Goal: Task Accomplishment & Management: Use online tool/utility

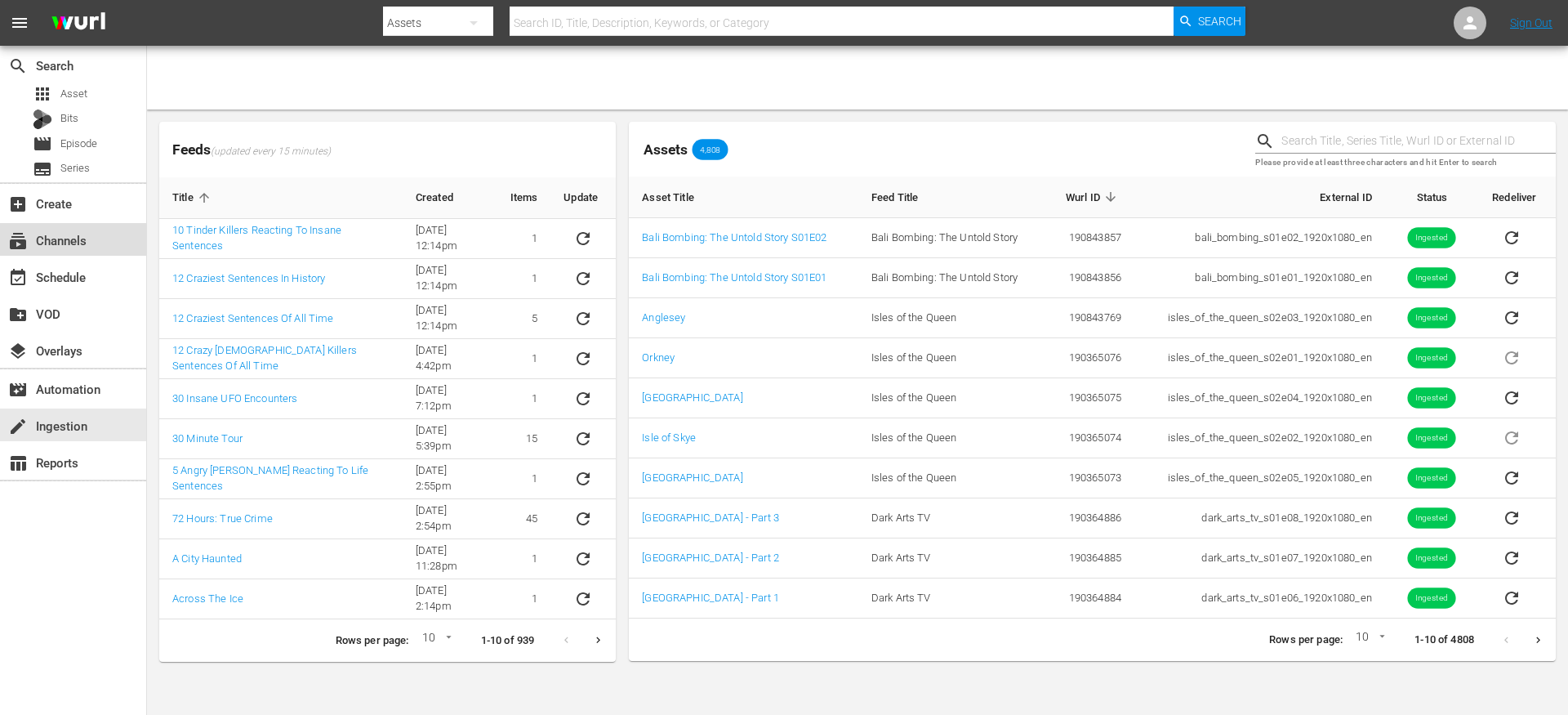
click at [80, 240] on div "subscriptions Channels" at bounding box center [46, 238] width 91 height 15
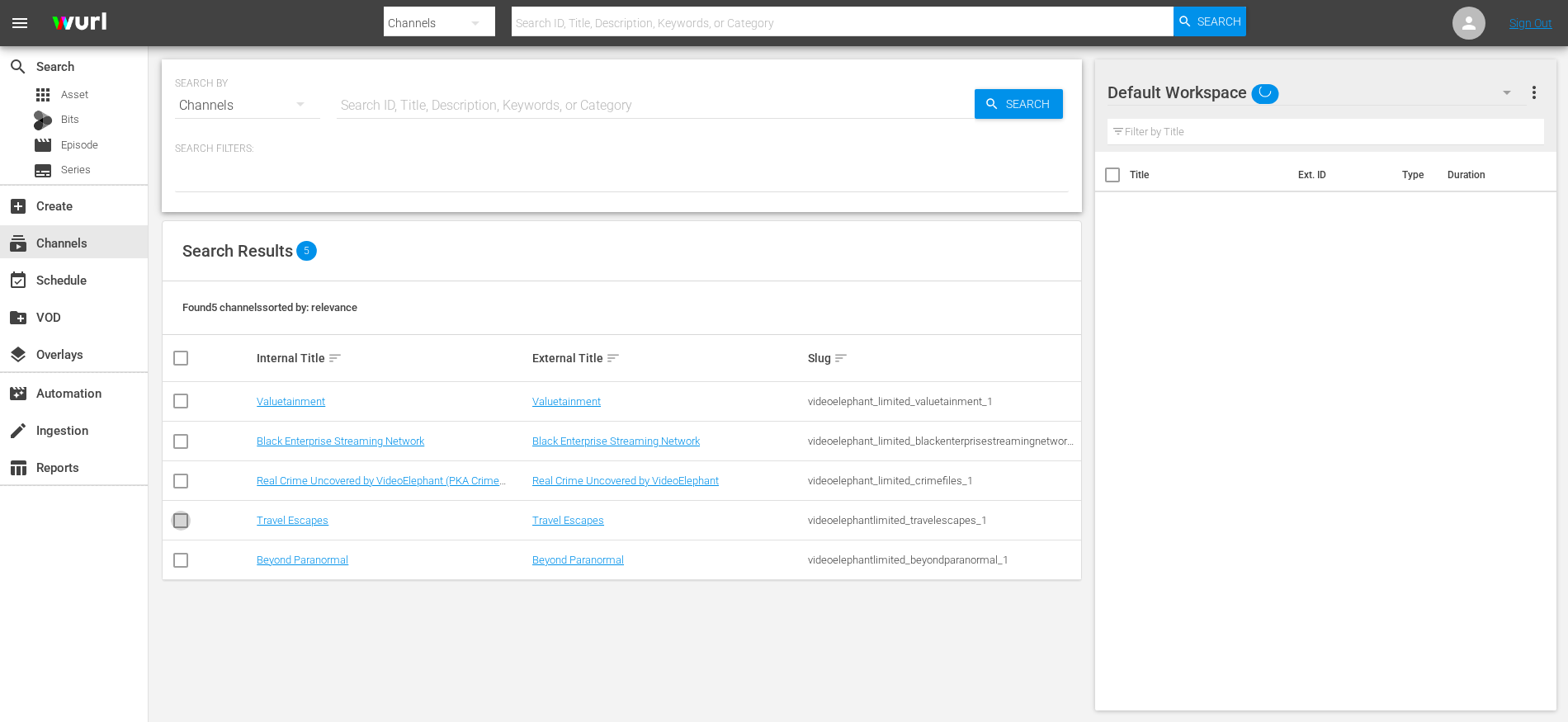
click at [179, 511] on icon at bounding box center [181, 521] width 20 height 20
click at [180, 524] on input "checkbox" at bounding box center [181, 524] width 20 height 20
checkbox input "true"
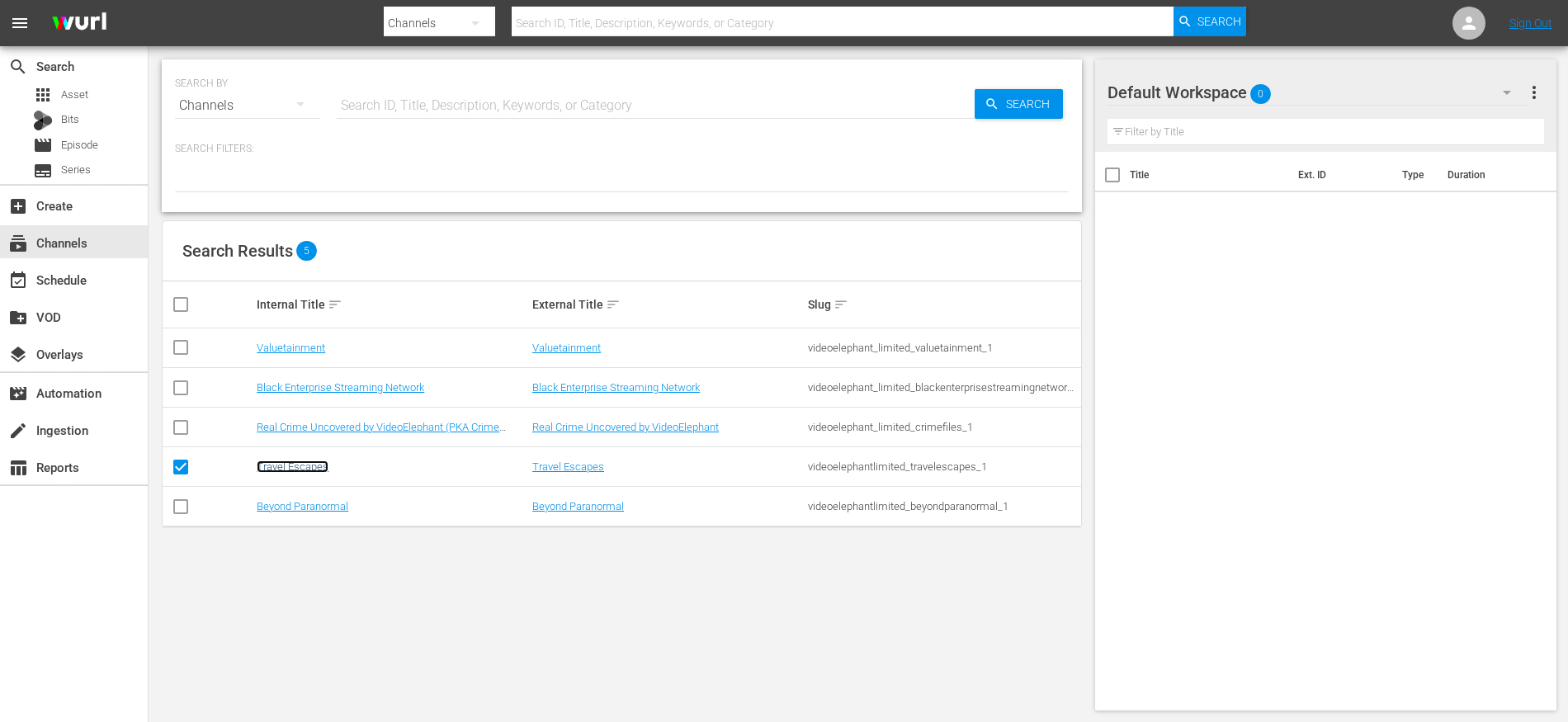
click at [303, 464] on link "Travel Escapes" at bounding box center [293, 466] width 72 height 13
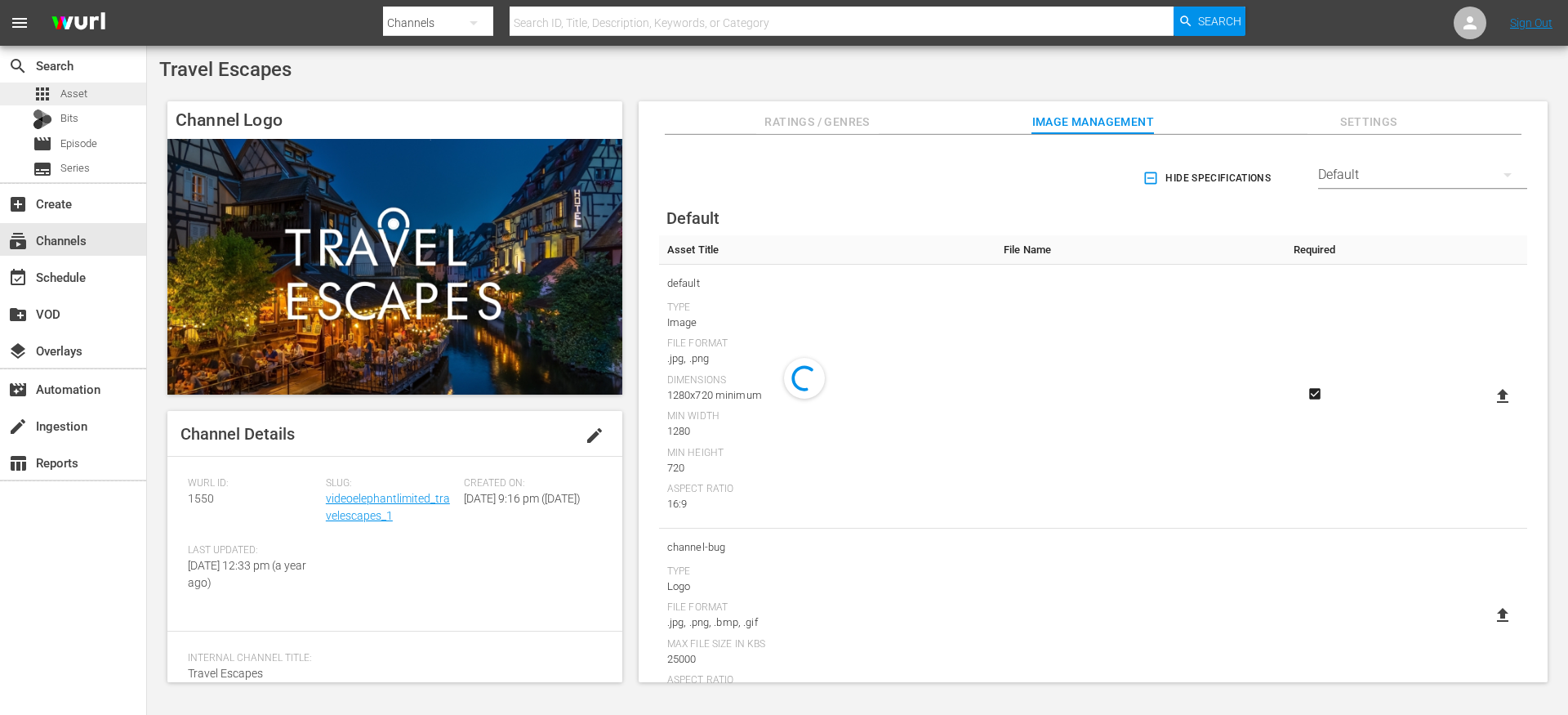
click at [83, 94] on span "Asset" at bounding box center [74, 94] width 27 height 17
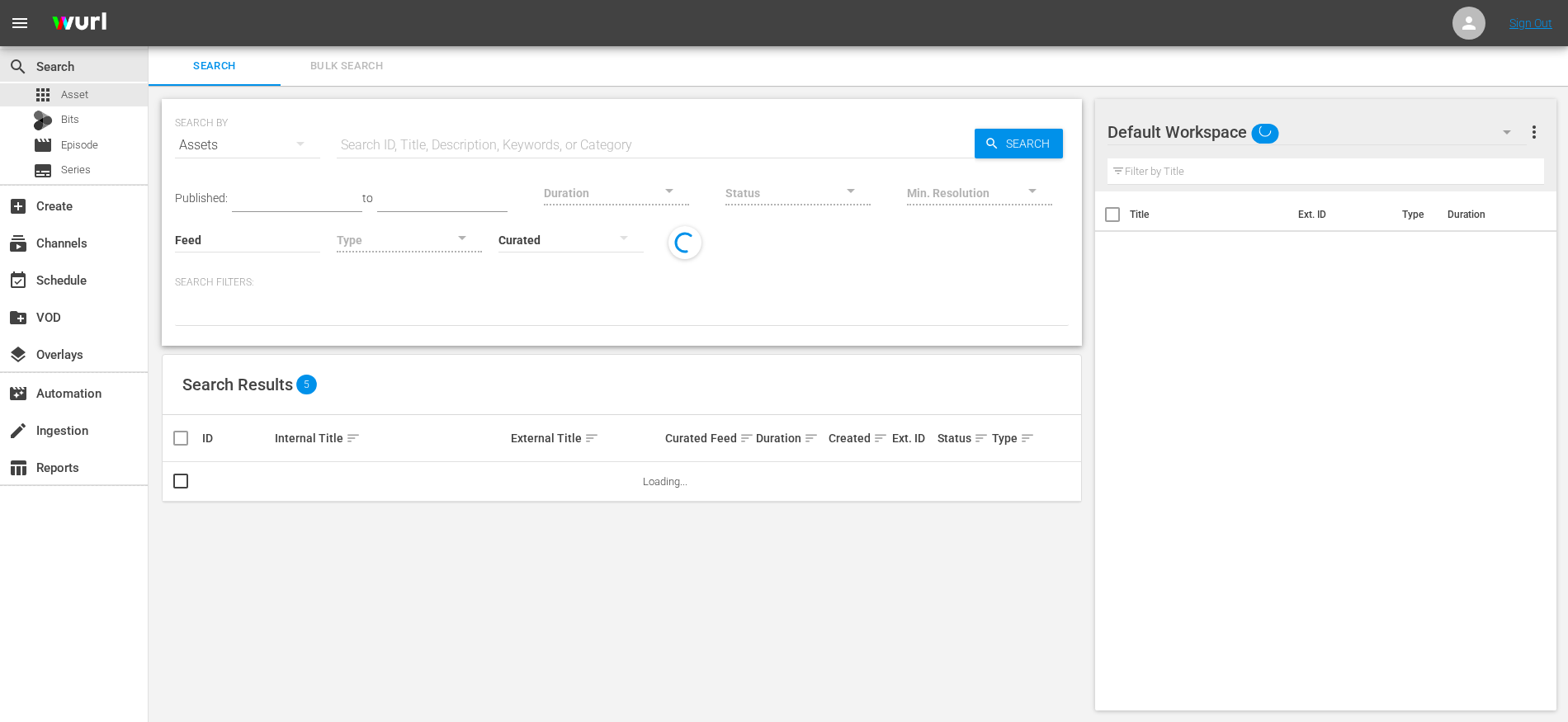
click at [378, 138] on input "text" at bounding box center [655, 145] width 638 height 39
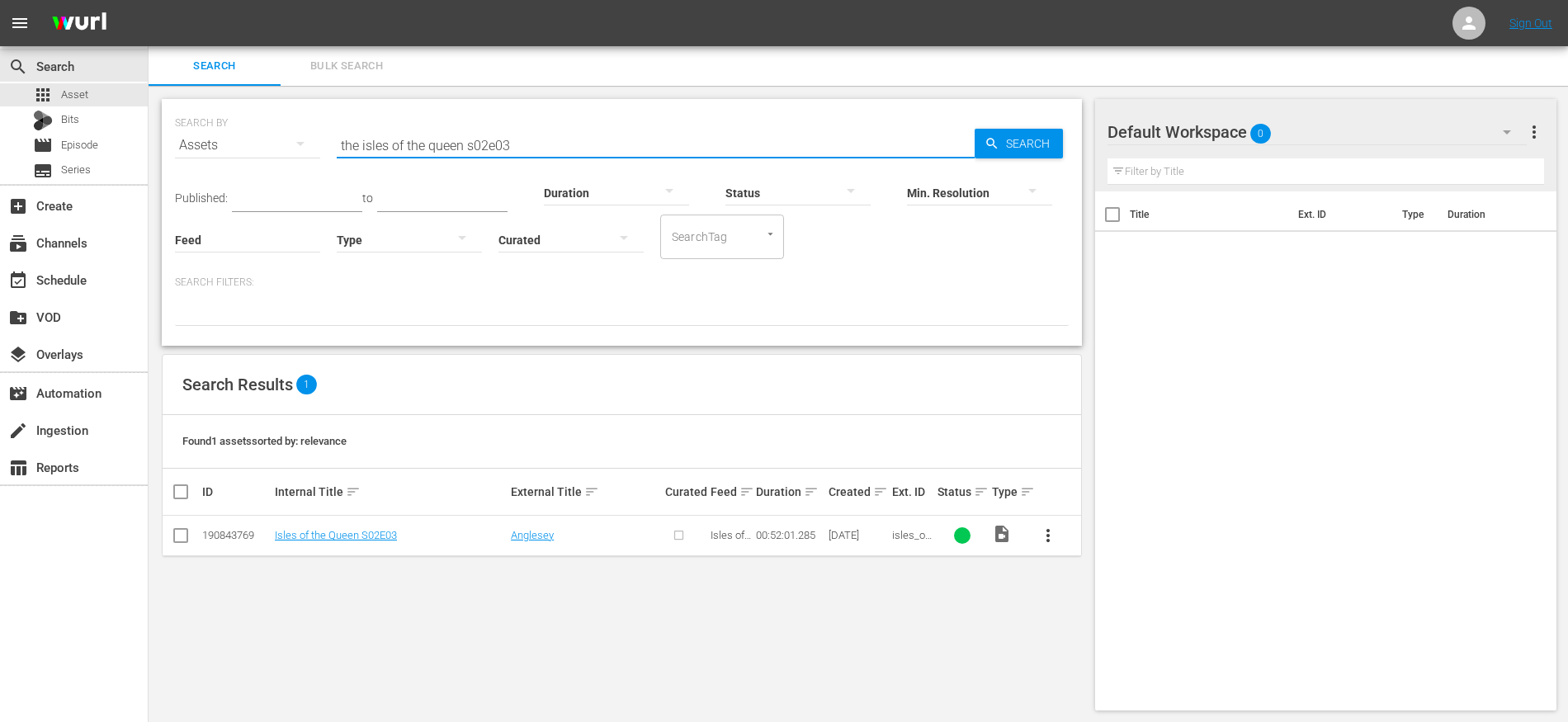
type input "the isles of the queen s02e03"
click at [180, 533] on input "checkbox" at bounding box center [181, 539] width 20 height 20
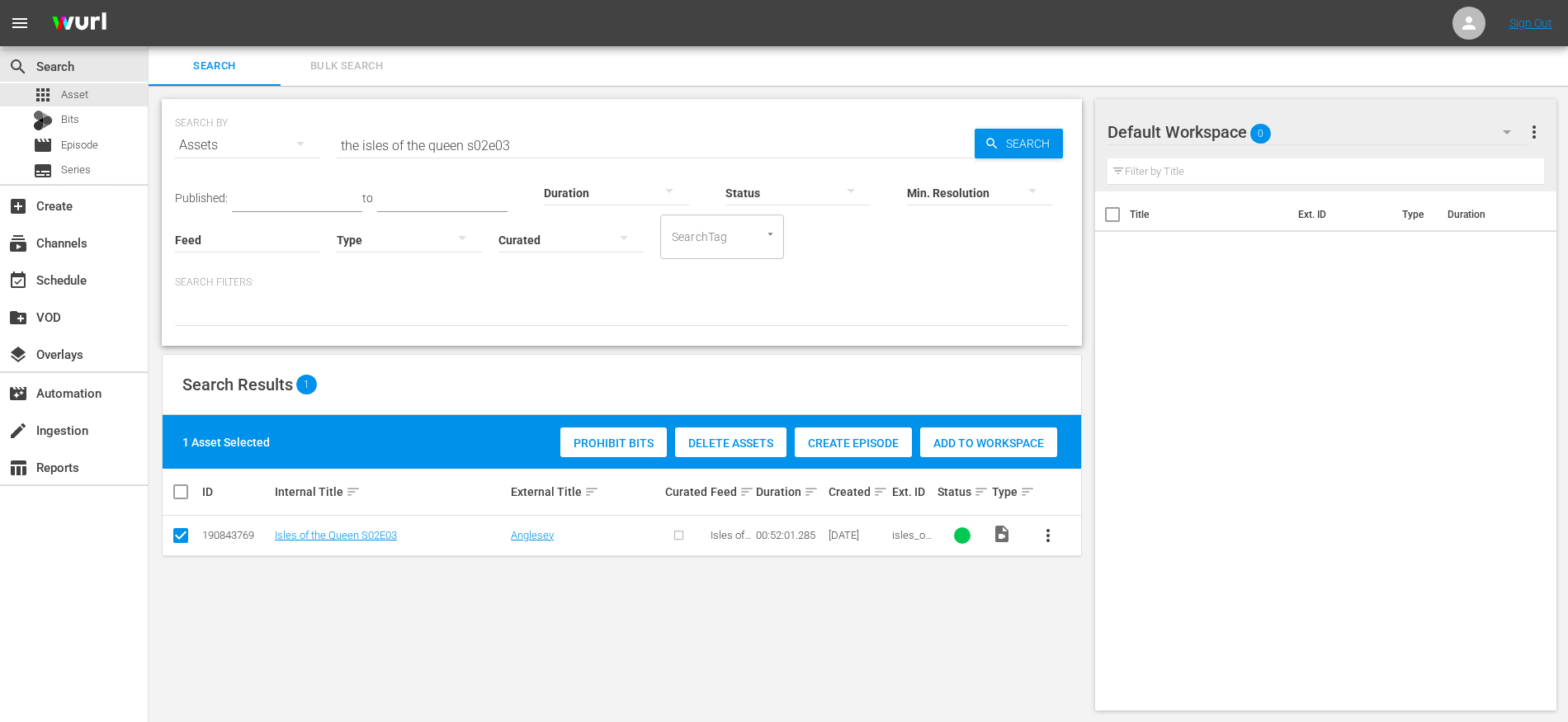
click at [862, 442] on span "Create Episode" at bounding box center [854, 443] width 117 height 13
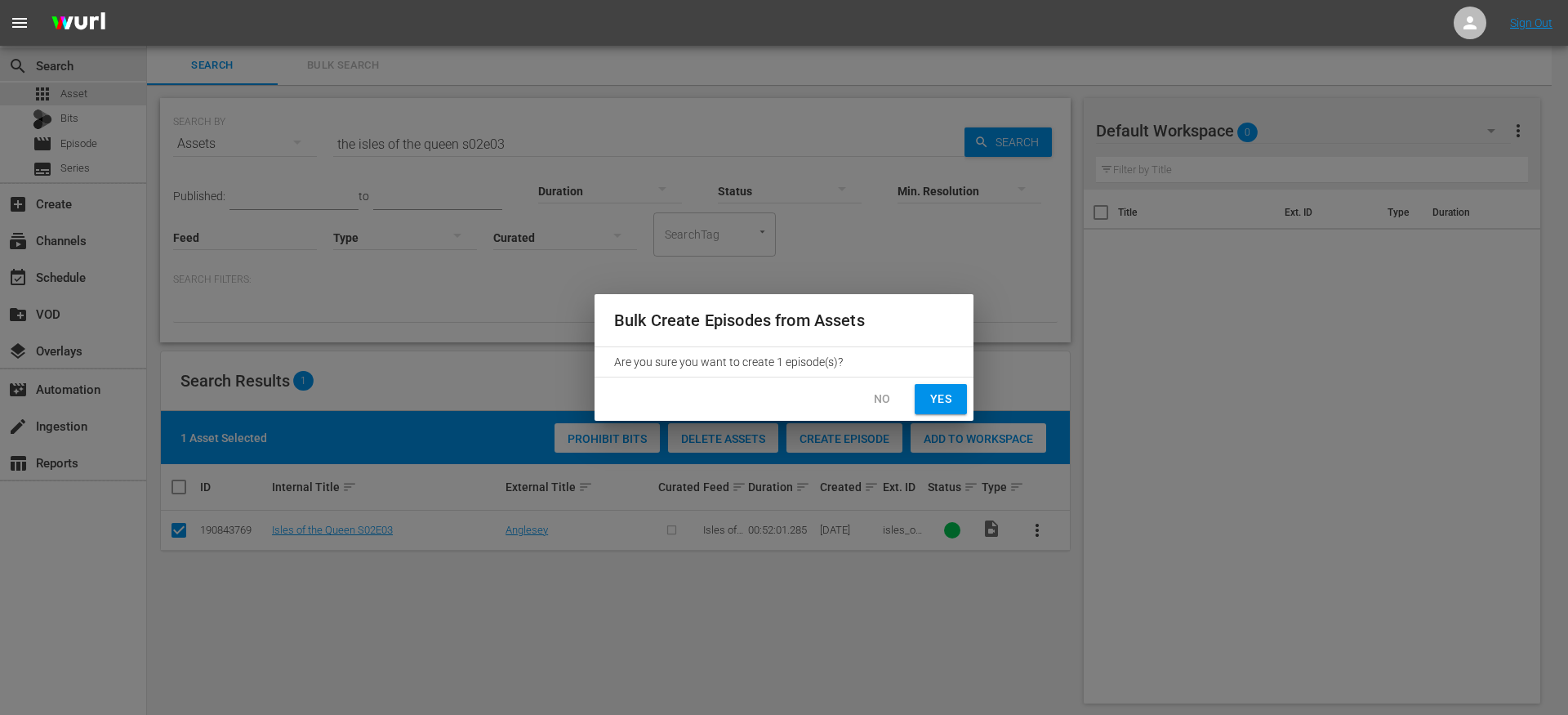
click at [932, 387] on button "Yes" at bounding box center [940, 399] width 52 height 30
checkbox input "false"
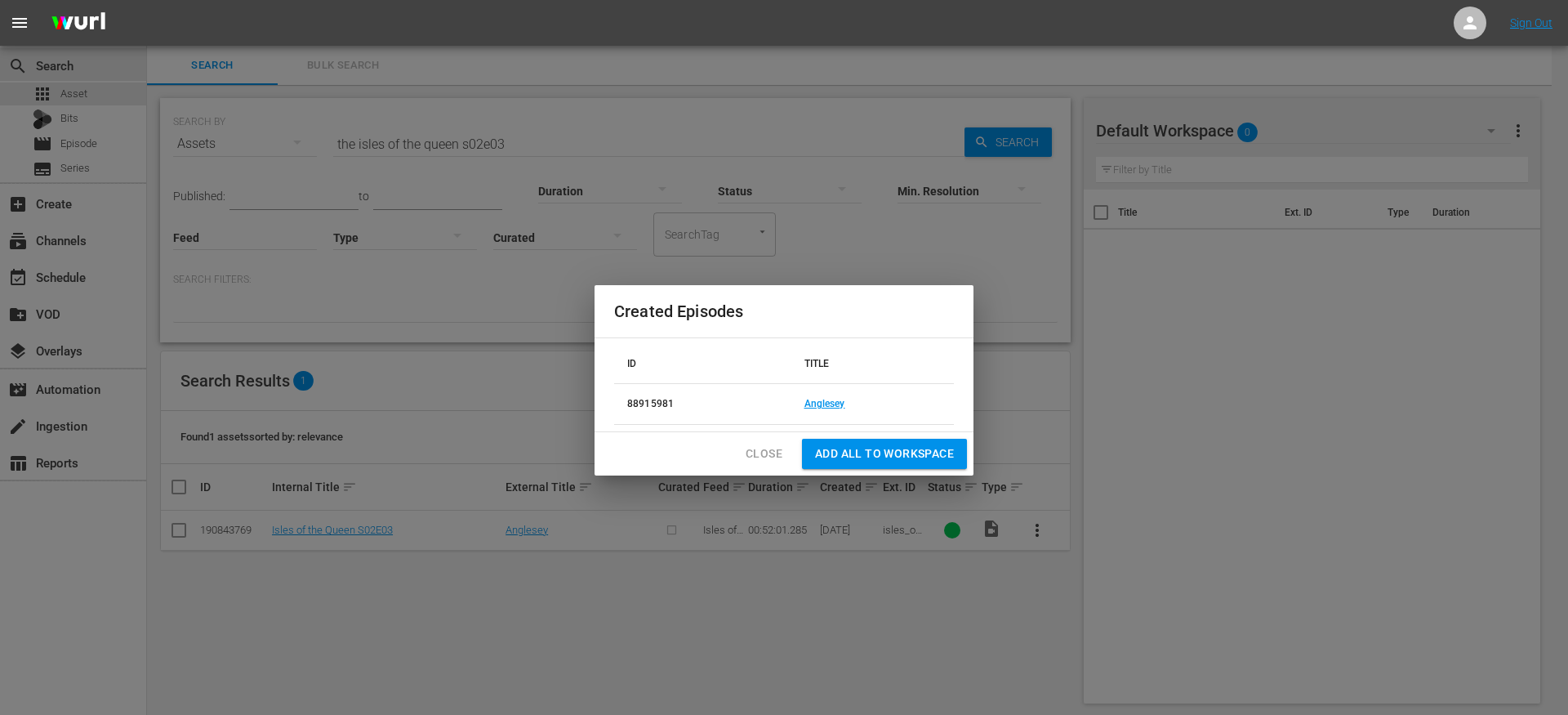
click at [813, 413] on td "Anglesey" at bounding box center [872, 404] width 164 height 41
click at [825, 400] on link "Anglesey" at bounding box center [824, 404] width 41 height 12
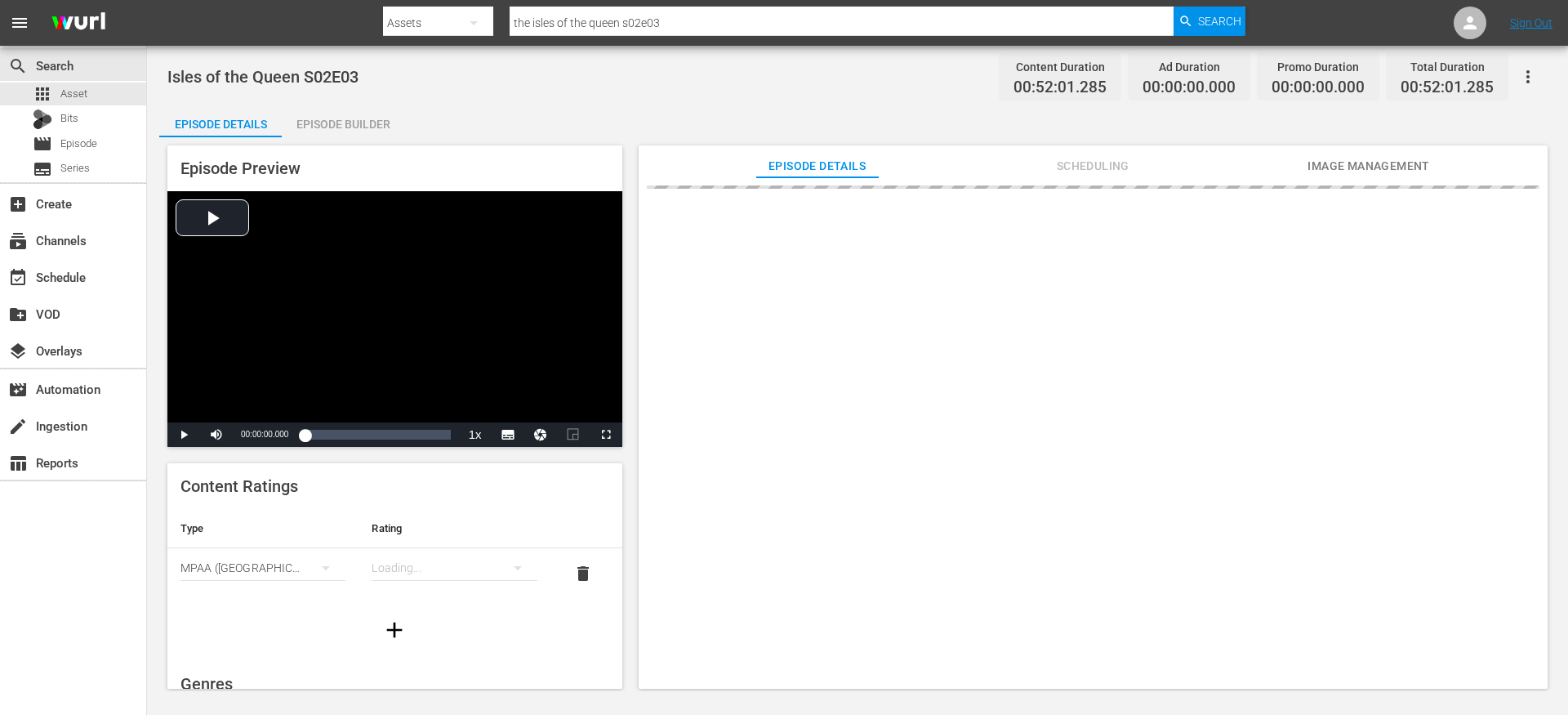
click at [344, 125] on div "Episode Builder" at bounding box center [343, 124] width 123 height 39
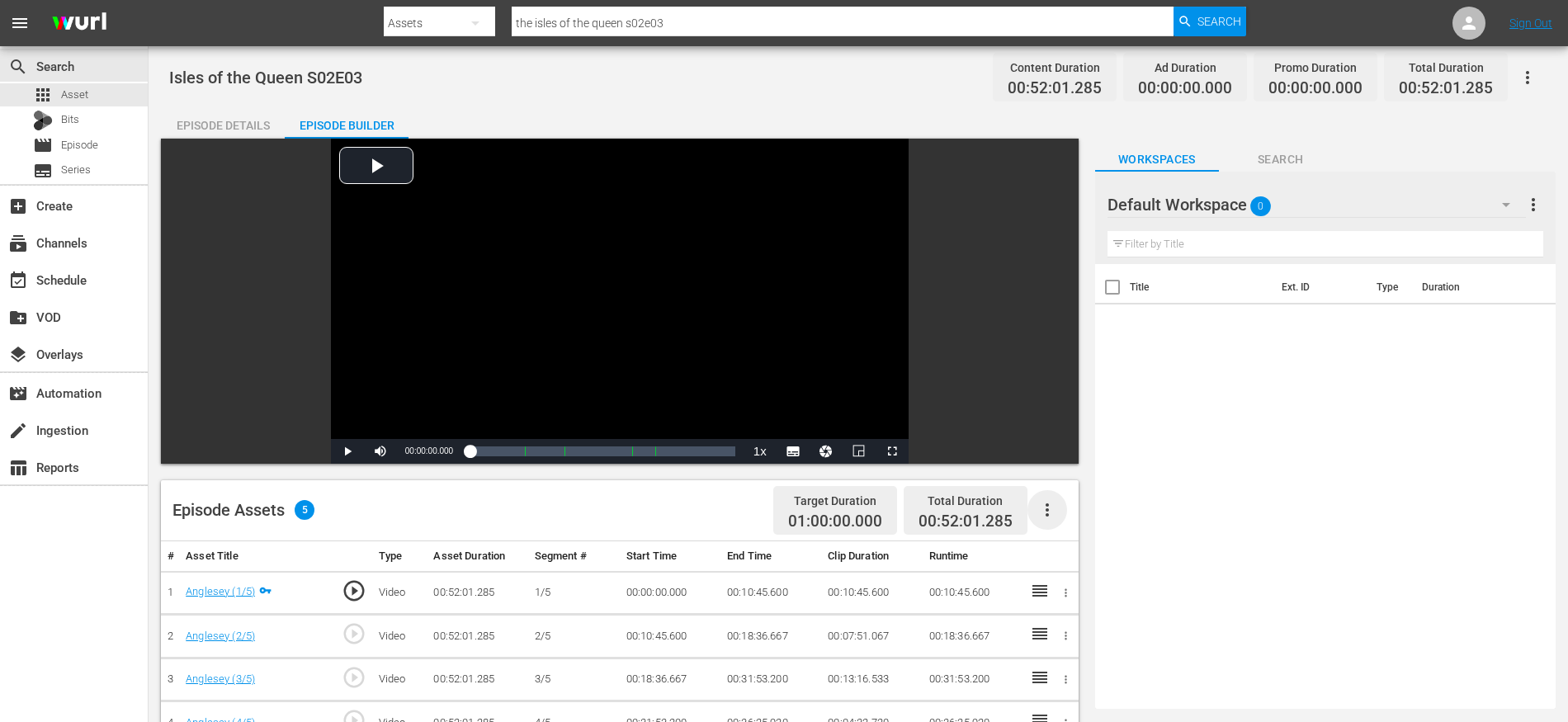
click at [1050, 506] on icon "button" at bounding box center [1048, 510] width 20 height 20
click at [1097, 505] on div "Fill with Ads" at bounding box center [1097, 516] width 112 height 39
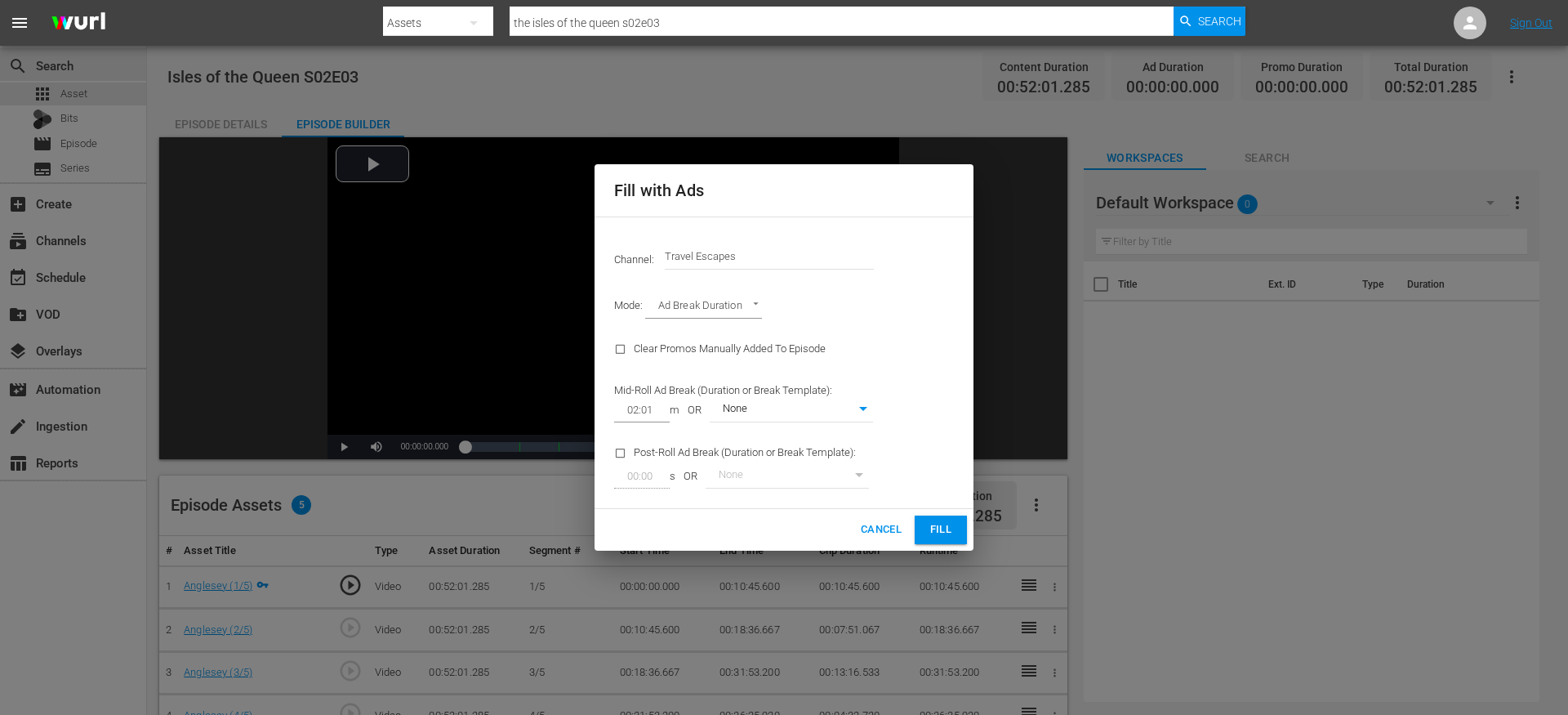
click at [951, 527] on span "Fill" at bounding box center [940, 530] width 26 height 19
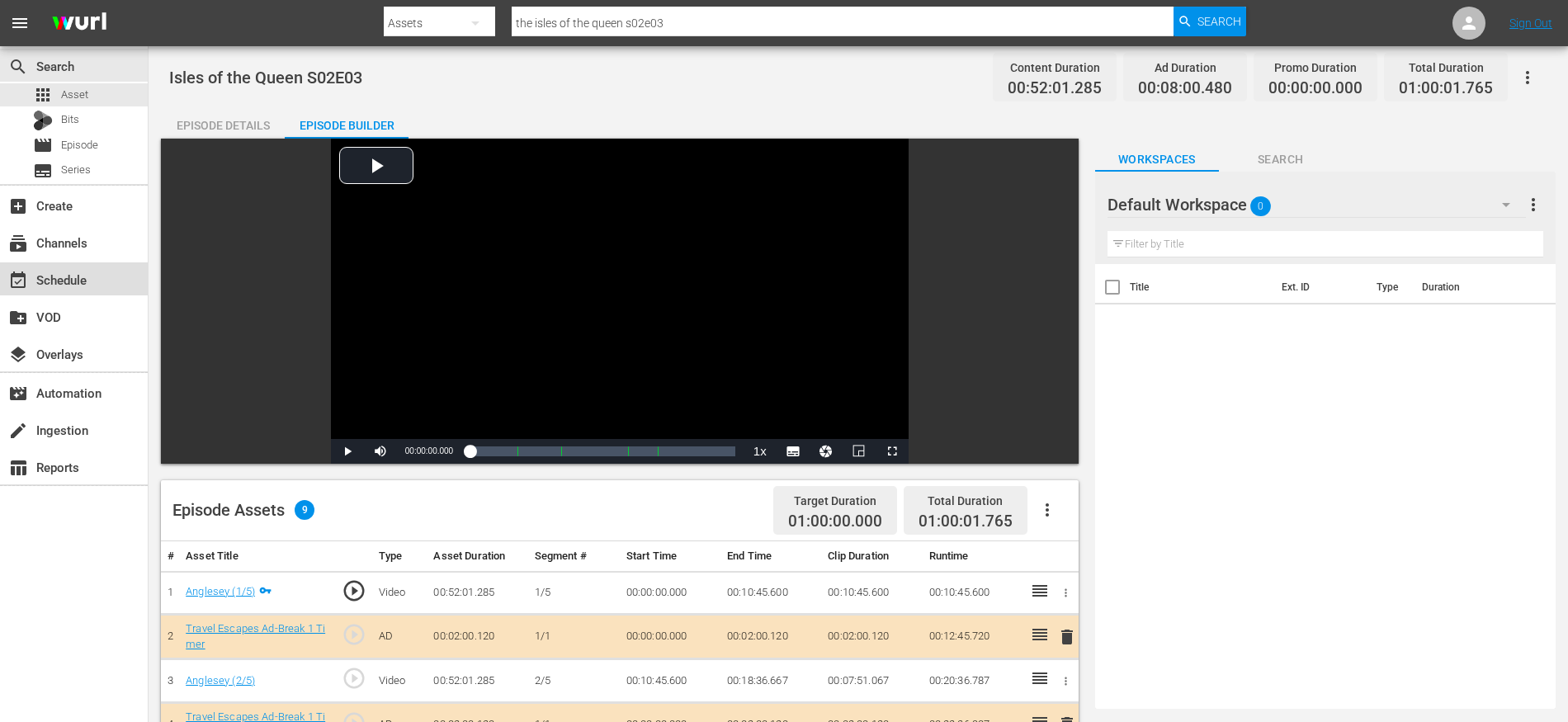
click at [81, 275] on div "event_available Schedule" at bounding box center [46, 278] width 92 height 15
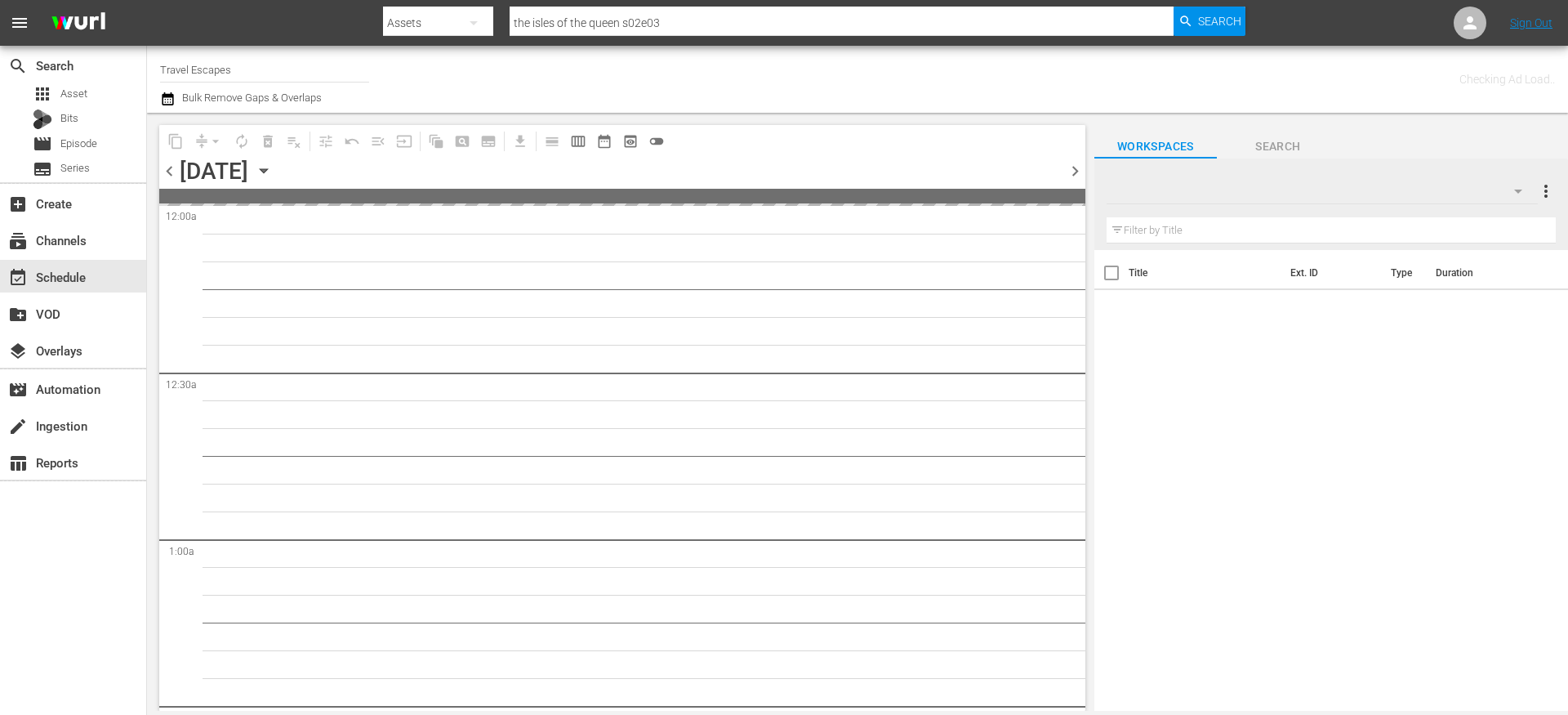
click at [273, 166] on icon "button" at bounding box center [264, 171] width 18 height 18
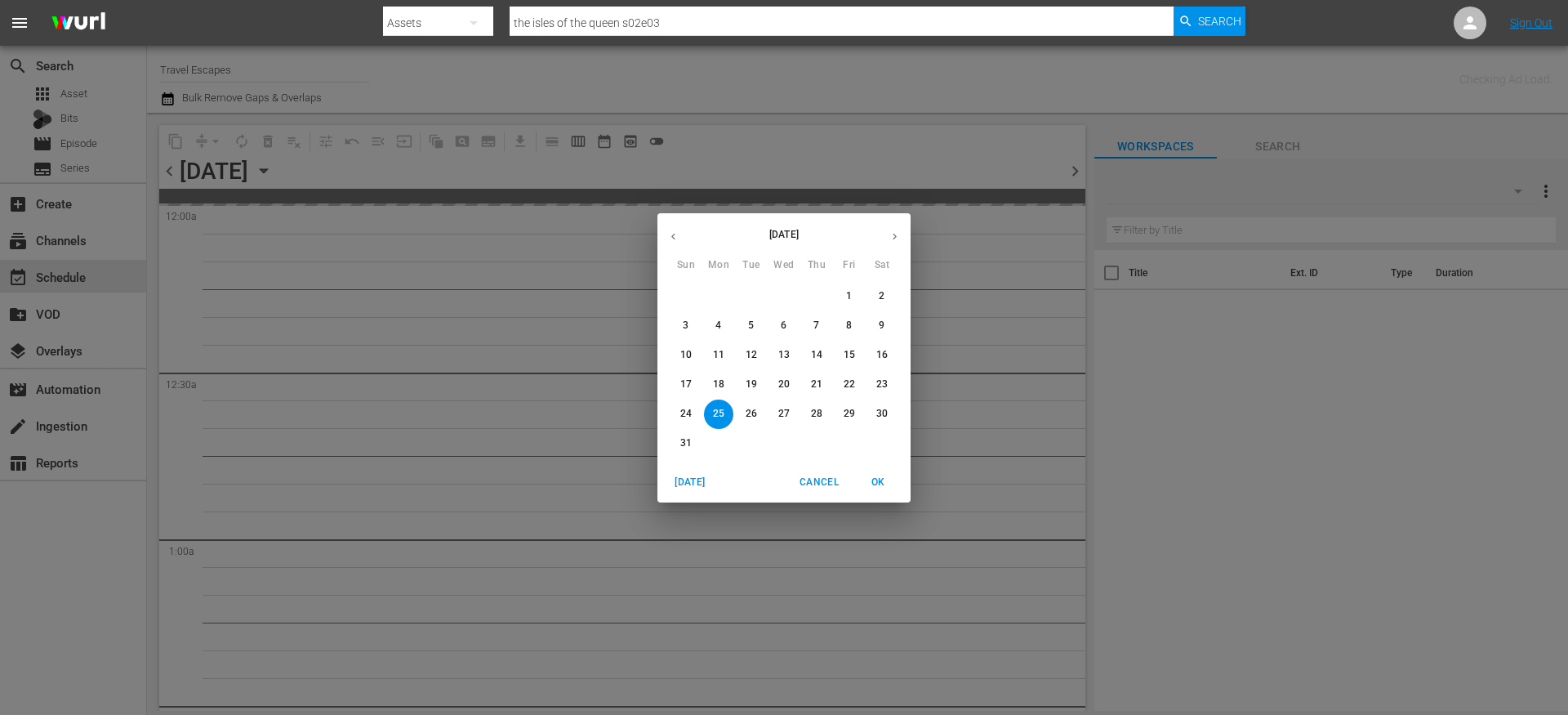
click at [900, 236] on icon "button" at bounding box center [895, 236] width 12 height 12
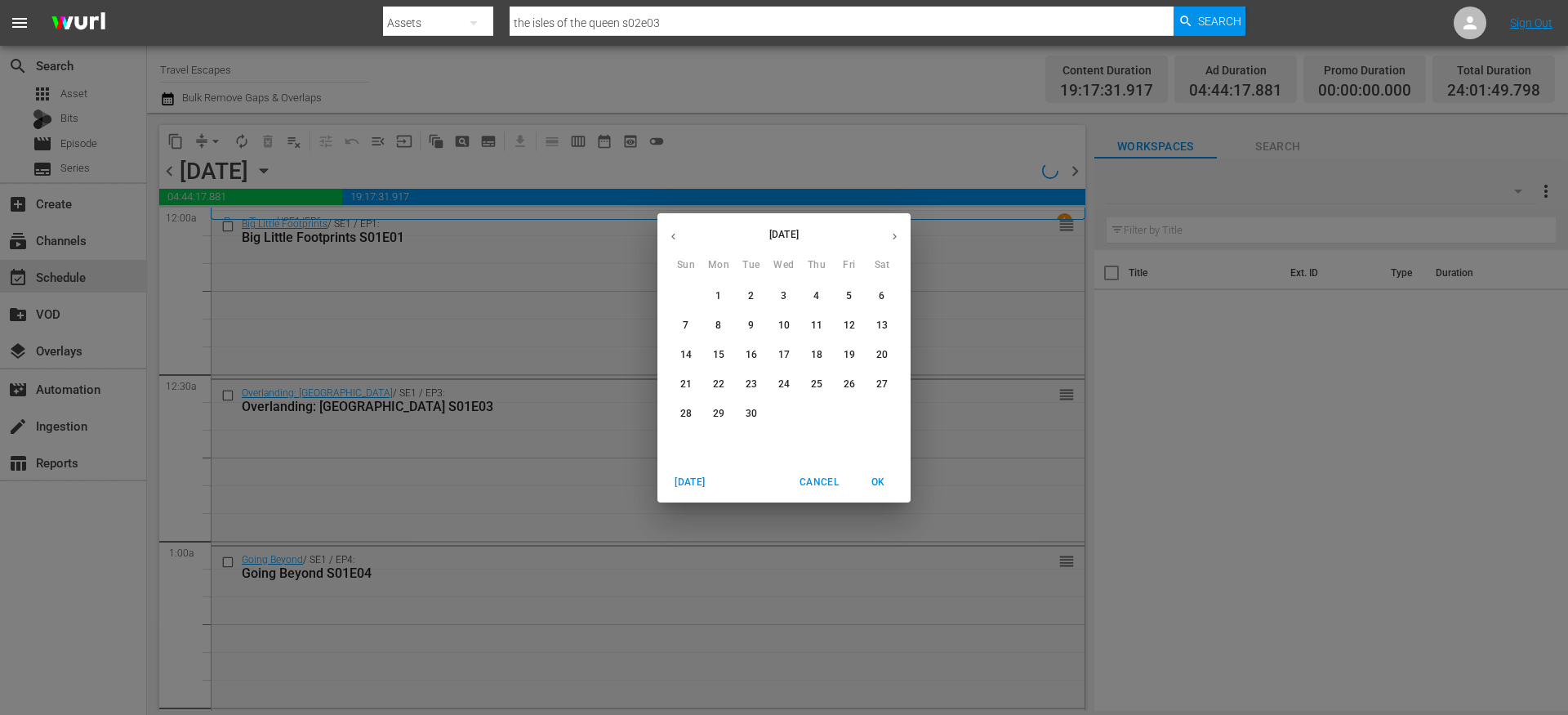
click at [690, 412] on p "28" at bounding box center [686, 414] width 12 height 14
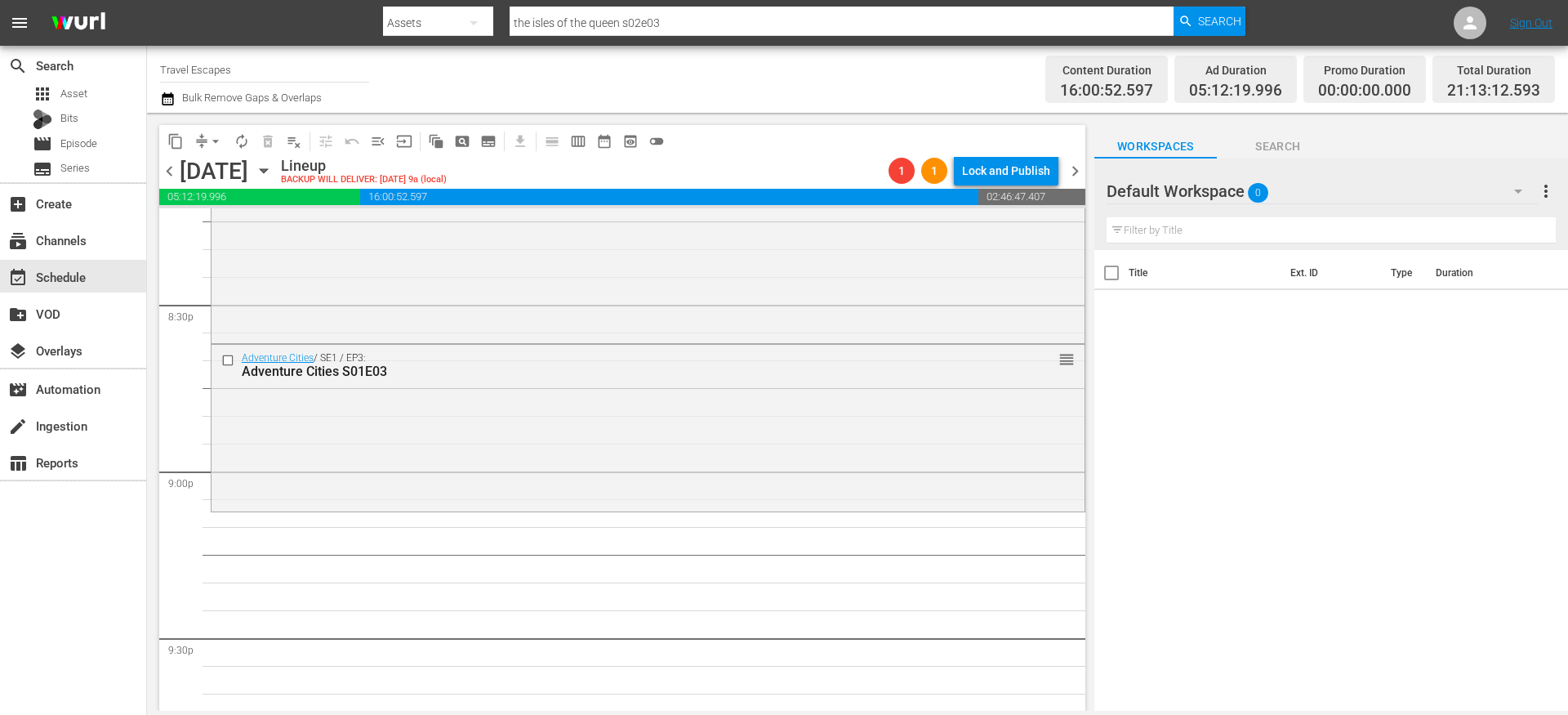
scroll to position [6742, 0]
click at [1270, 153] on span "Search" at bounding box center [1278, 146] width 123 height 21
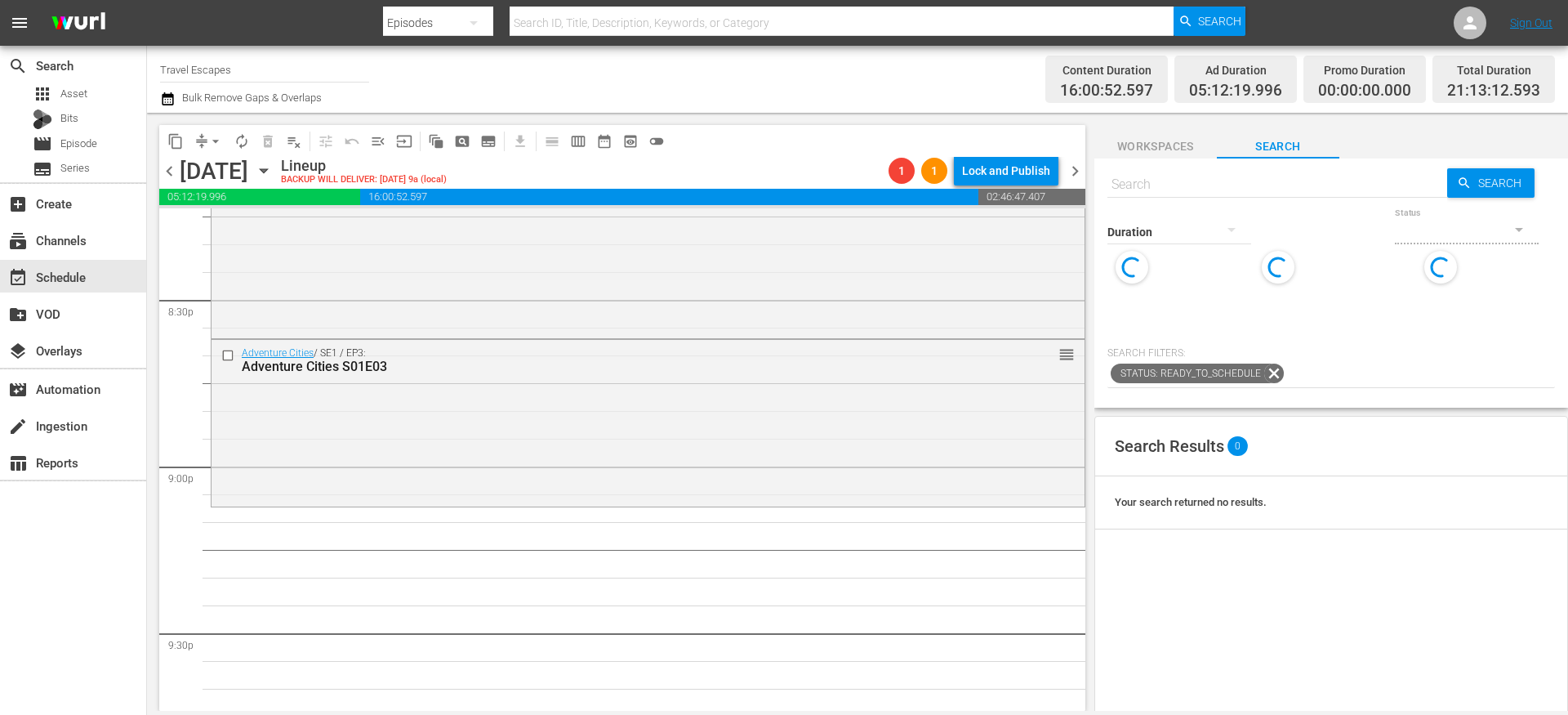
click at [1167, 174] on input "text" at bounding box center [1277, 184] width 339 height 39
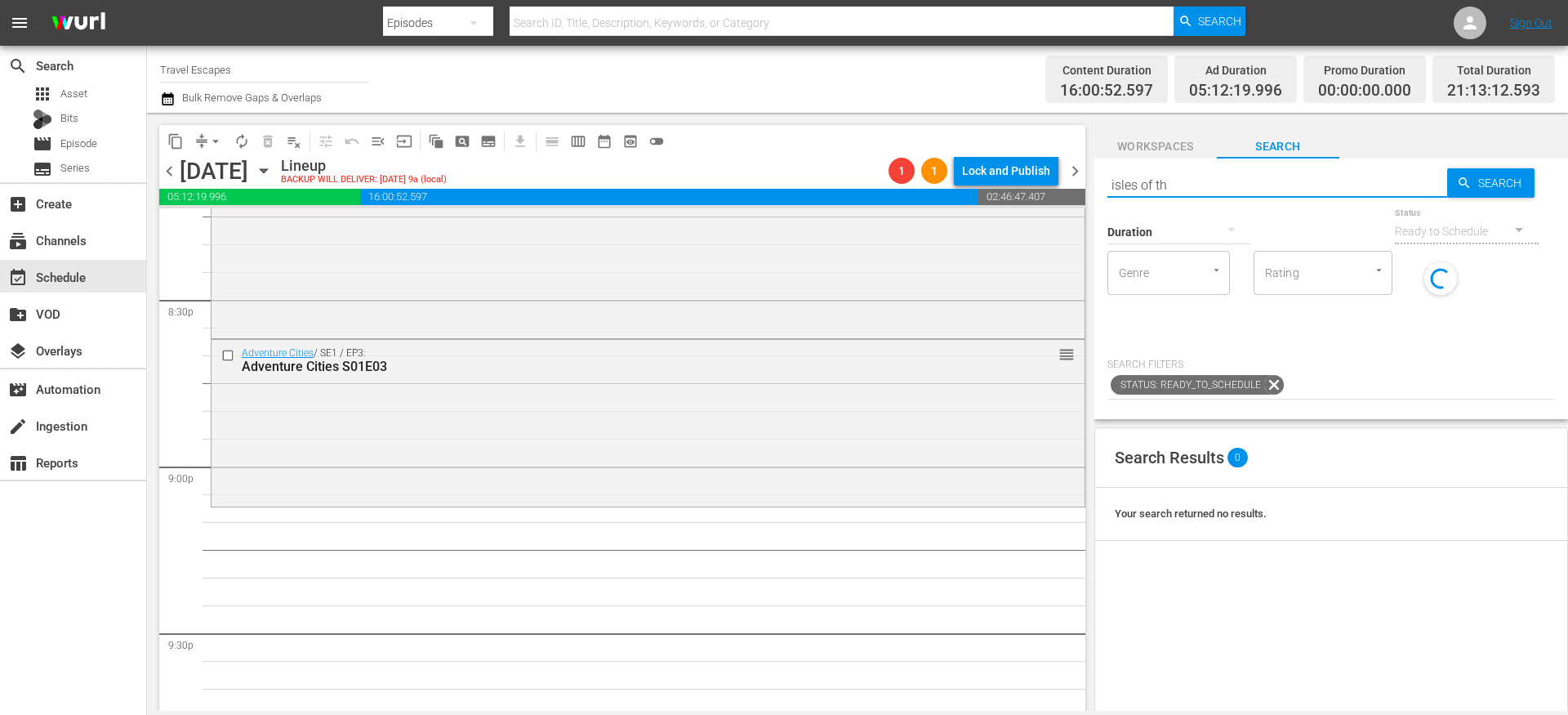
type input "isles of the"
type input "que"
type input "en s02e03"
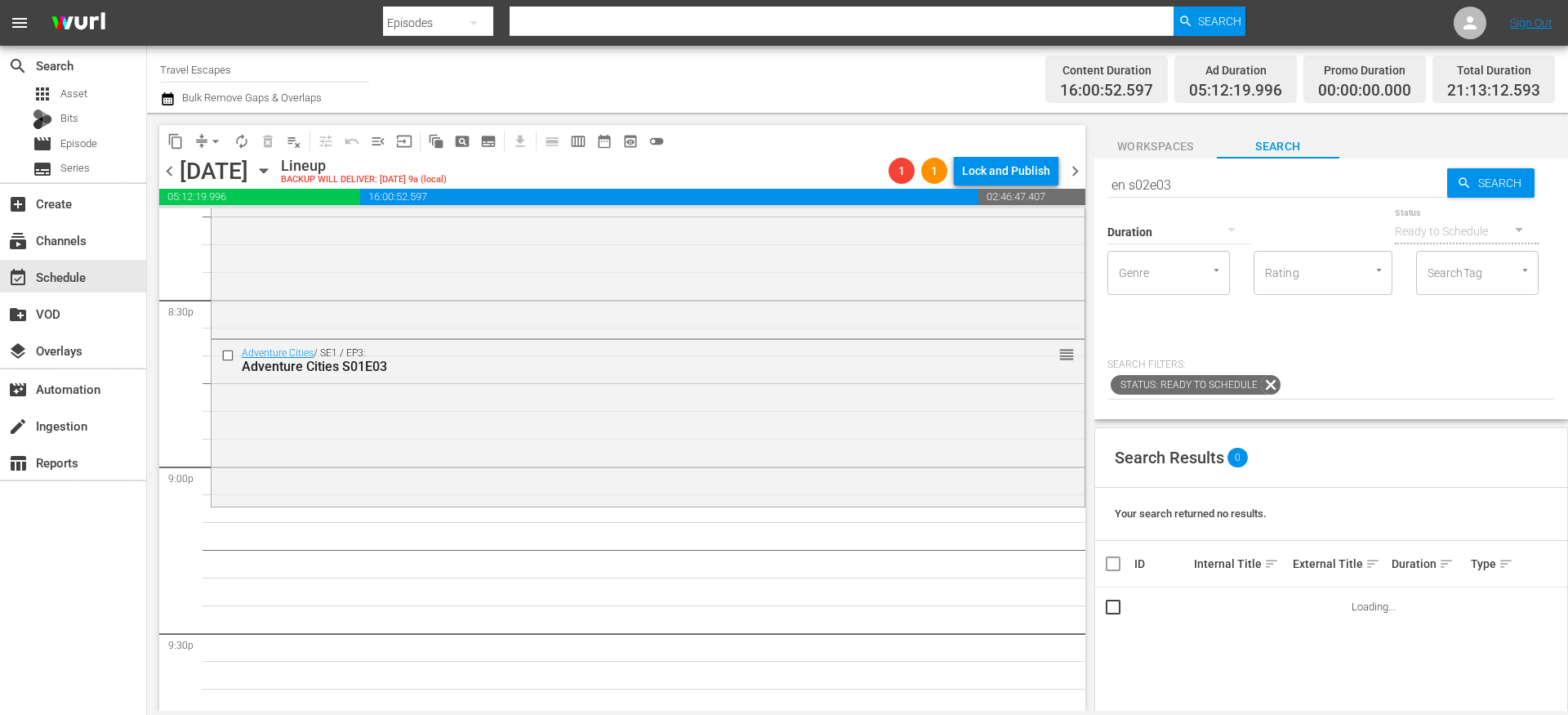
type input "en s02e03"
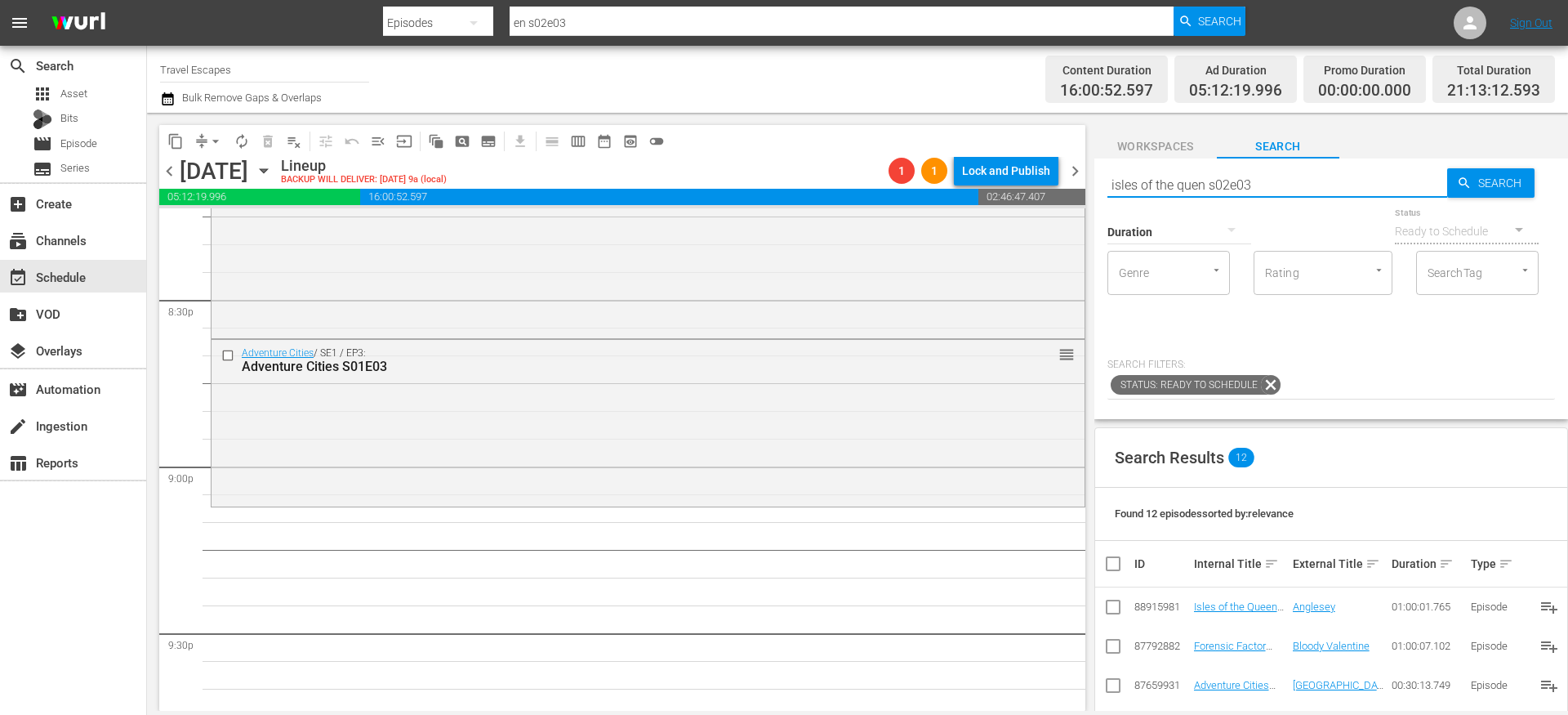
type input "isles of the queen s02e03"
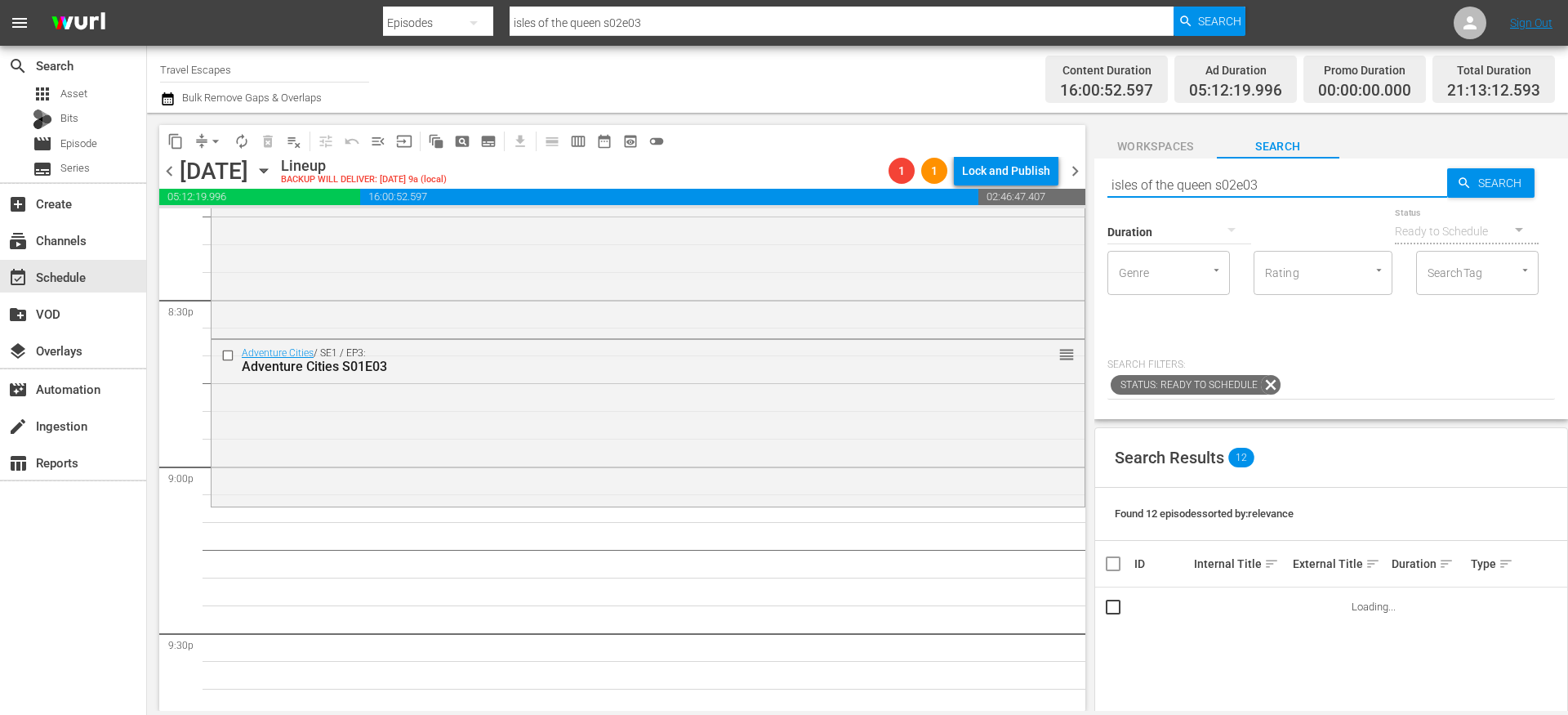
click at [1280, 189] on input "isles of the queen s02e03" at bounding box center [1277, 184] width 339 height 39
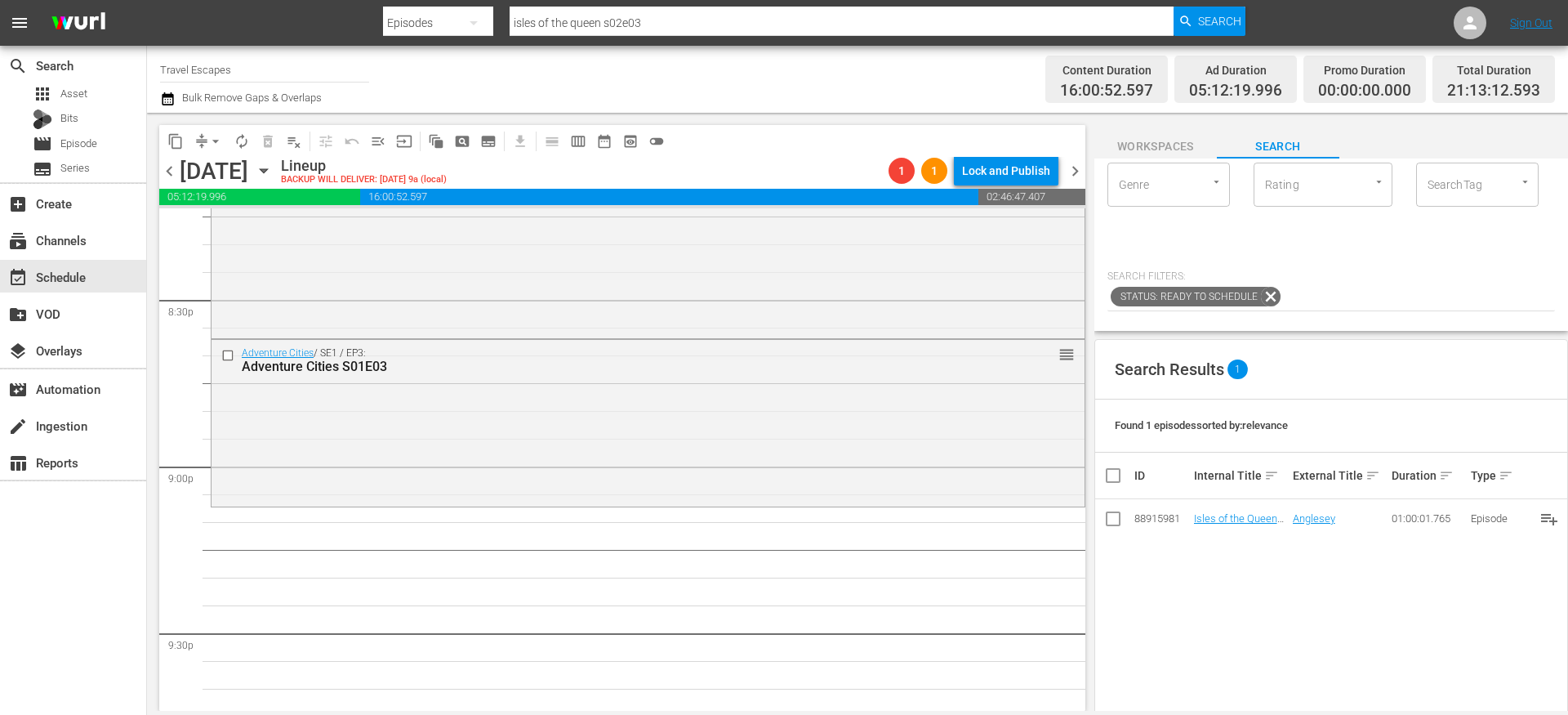
scroll to position [92, 0]
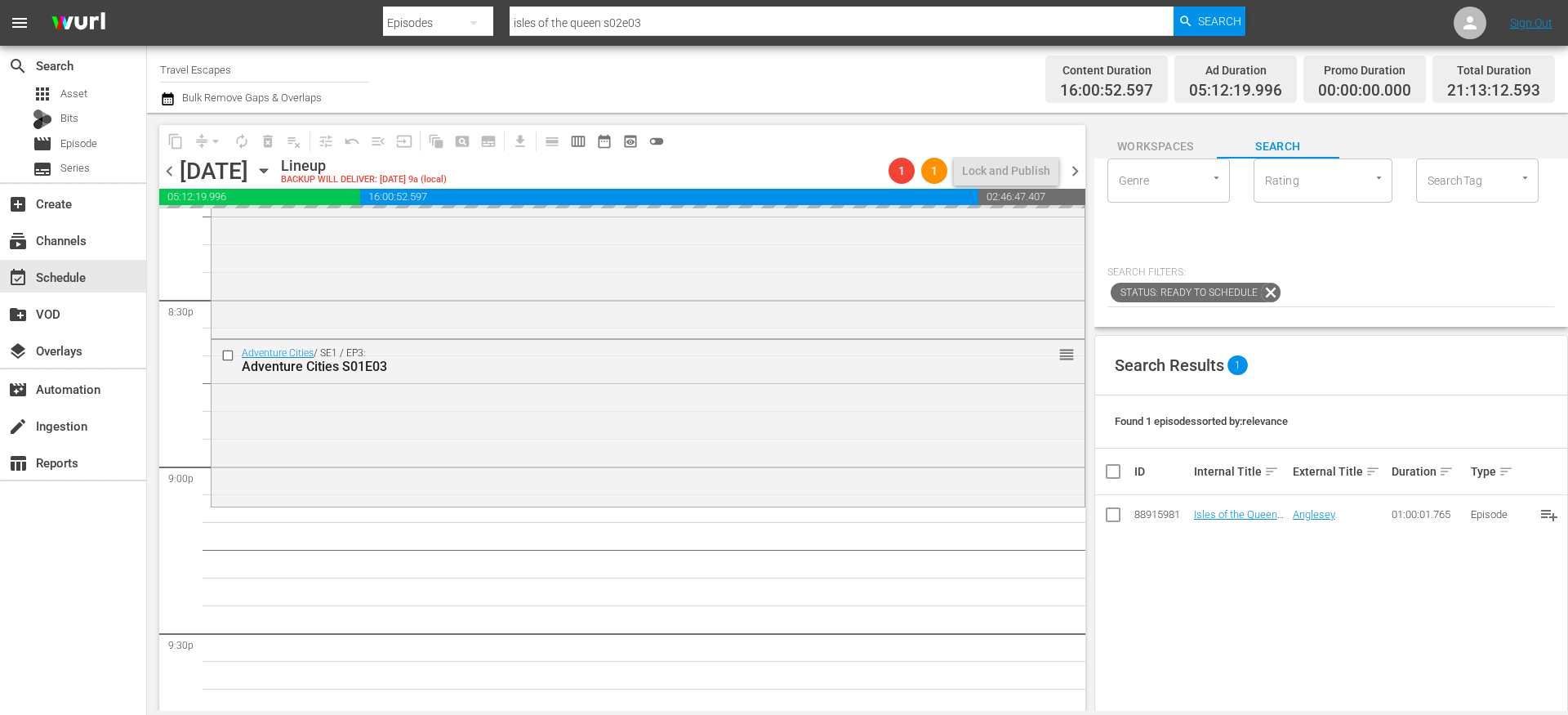
drag, startPoint x: 1226, startPoint y: 514, endPoint x: 911, endPoint y: 14, distance: 591.0
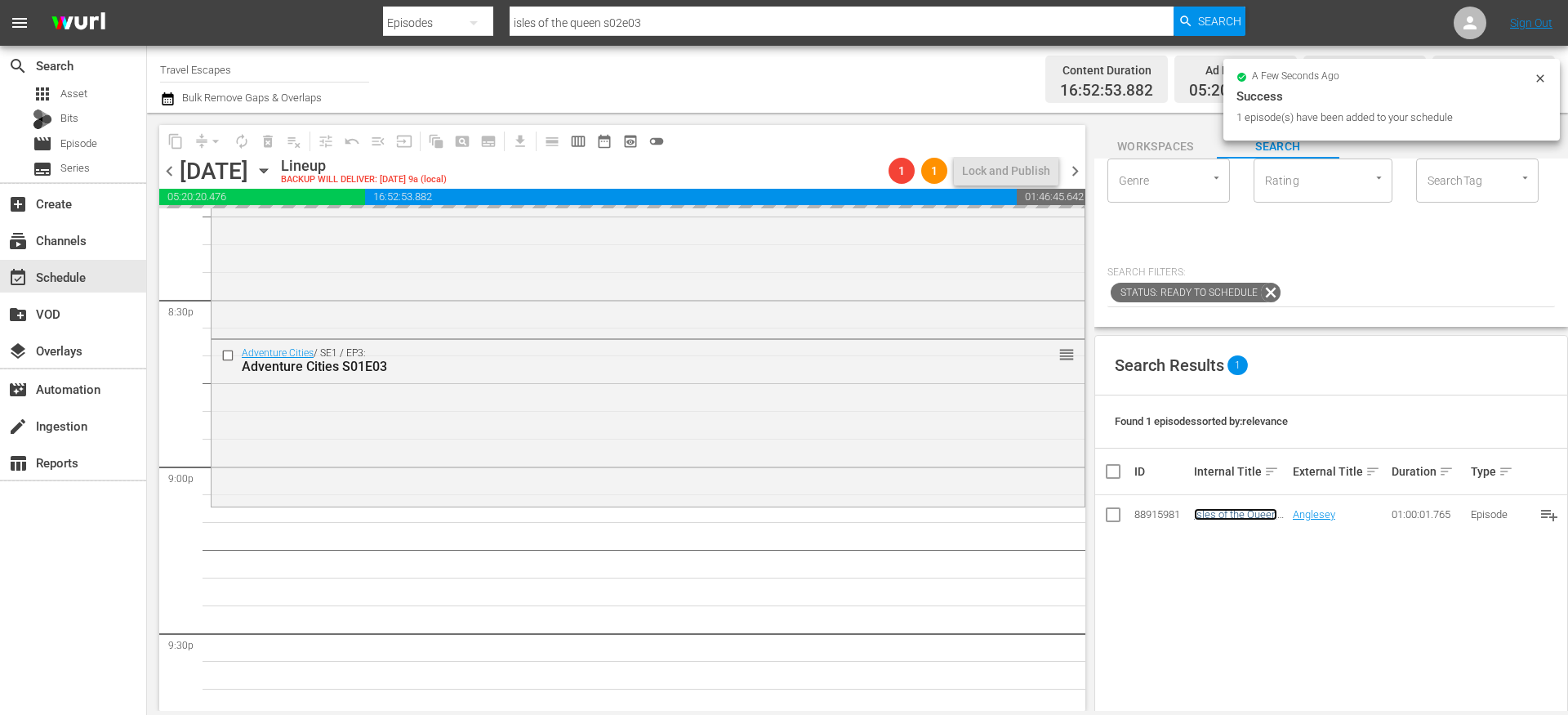
scroll to position [0, 0]
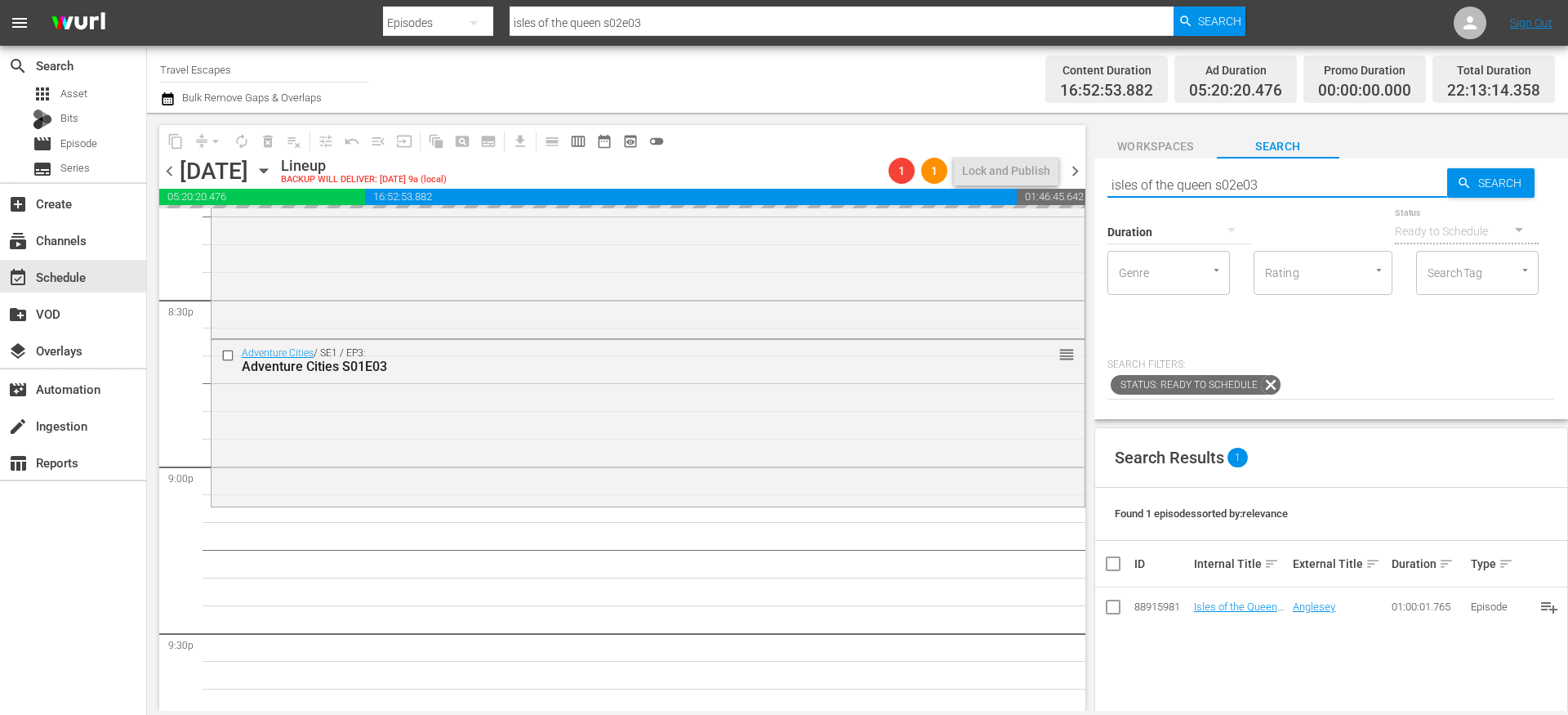
click at [1174, 177] on input "isles of the queen s02e03" at bounding box center [1277, 184] width 339 height 39
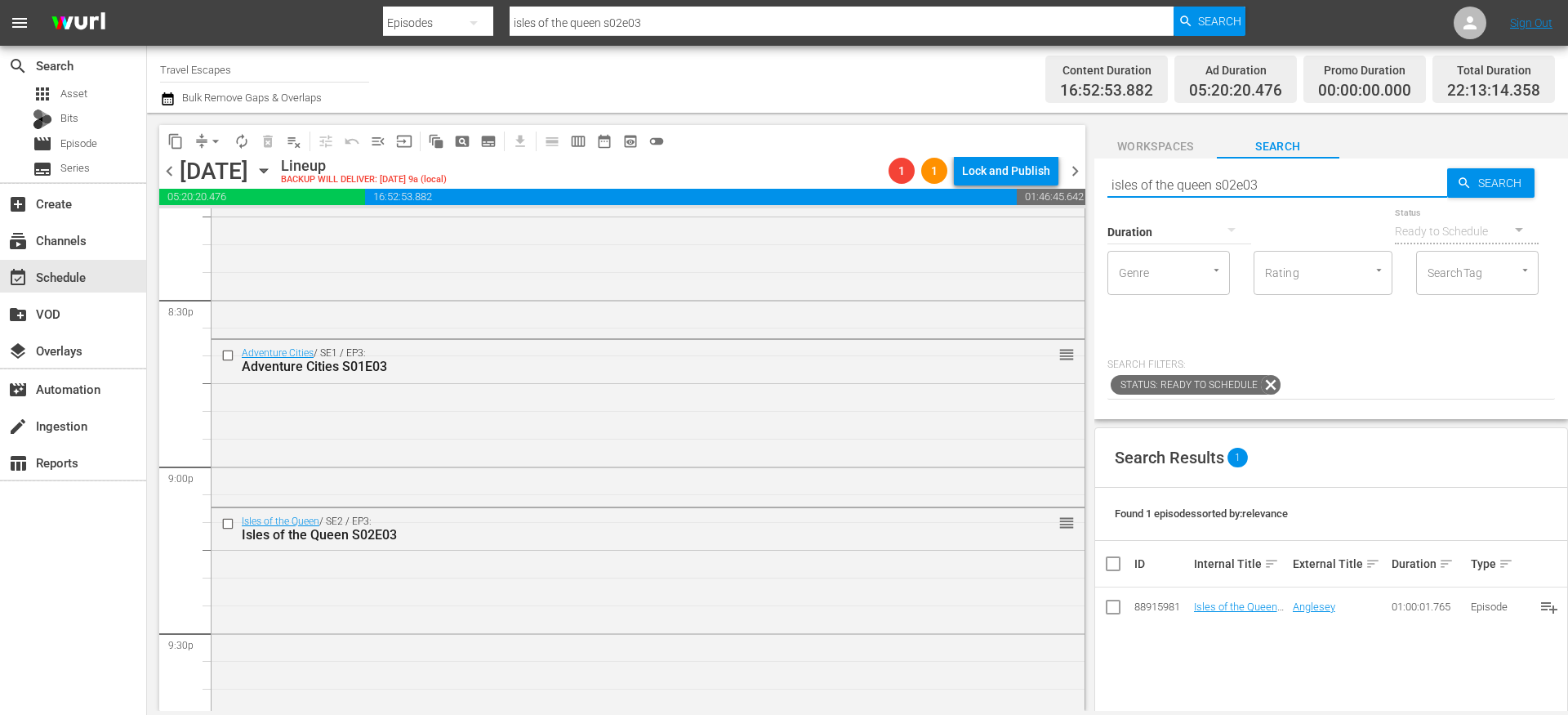
click at [1174, 177] on input "isles of the queen s02e03" at bounding box center [1277, 184] width 339 height 39
paste input "Exotic Destinations 101 S01E01"
type input "Exotic Destinations 101 S01E01"
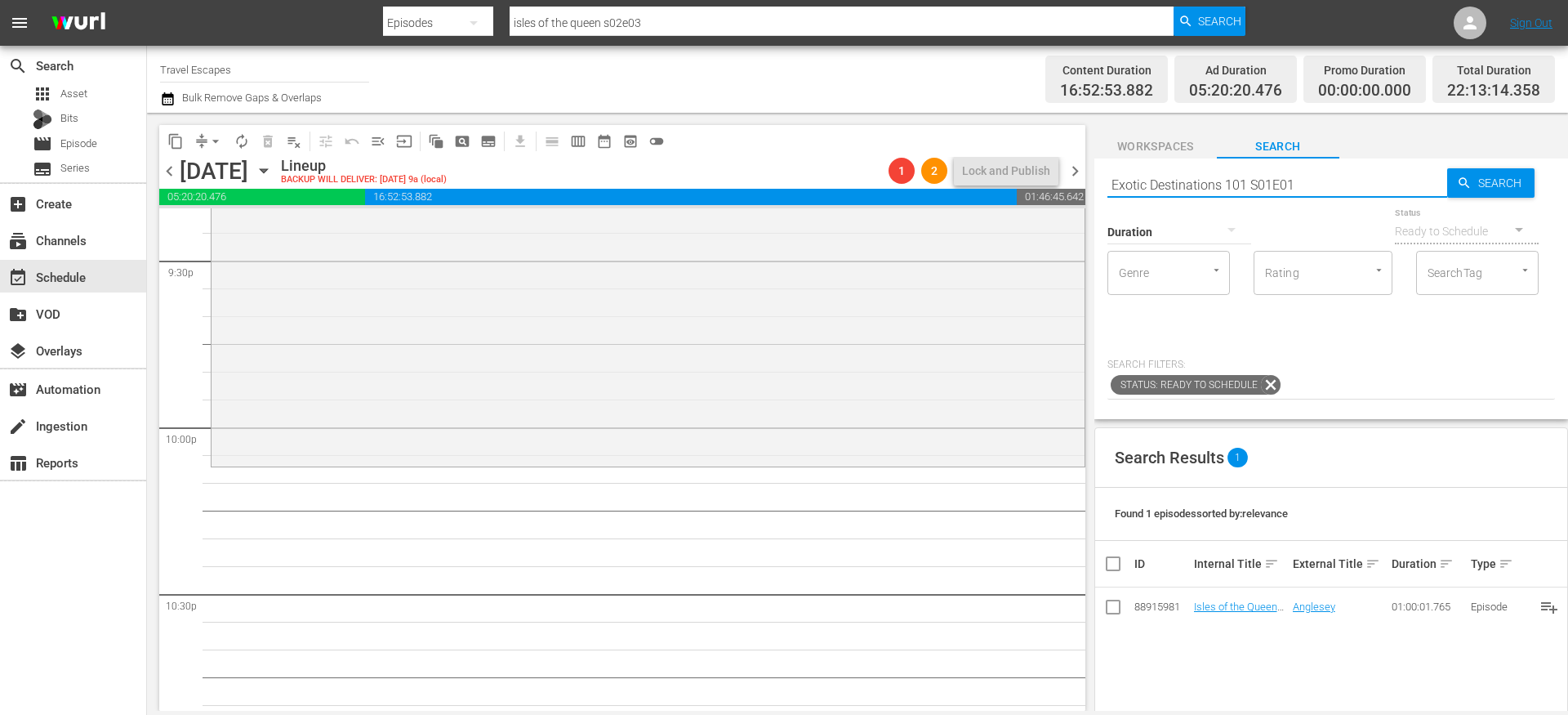
type input "Exotic Destinations 101 S01E01"
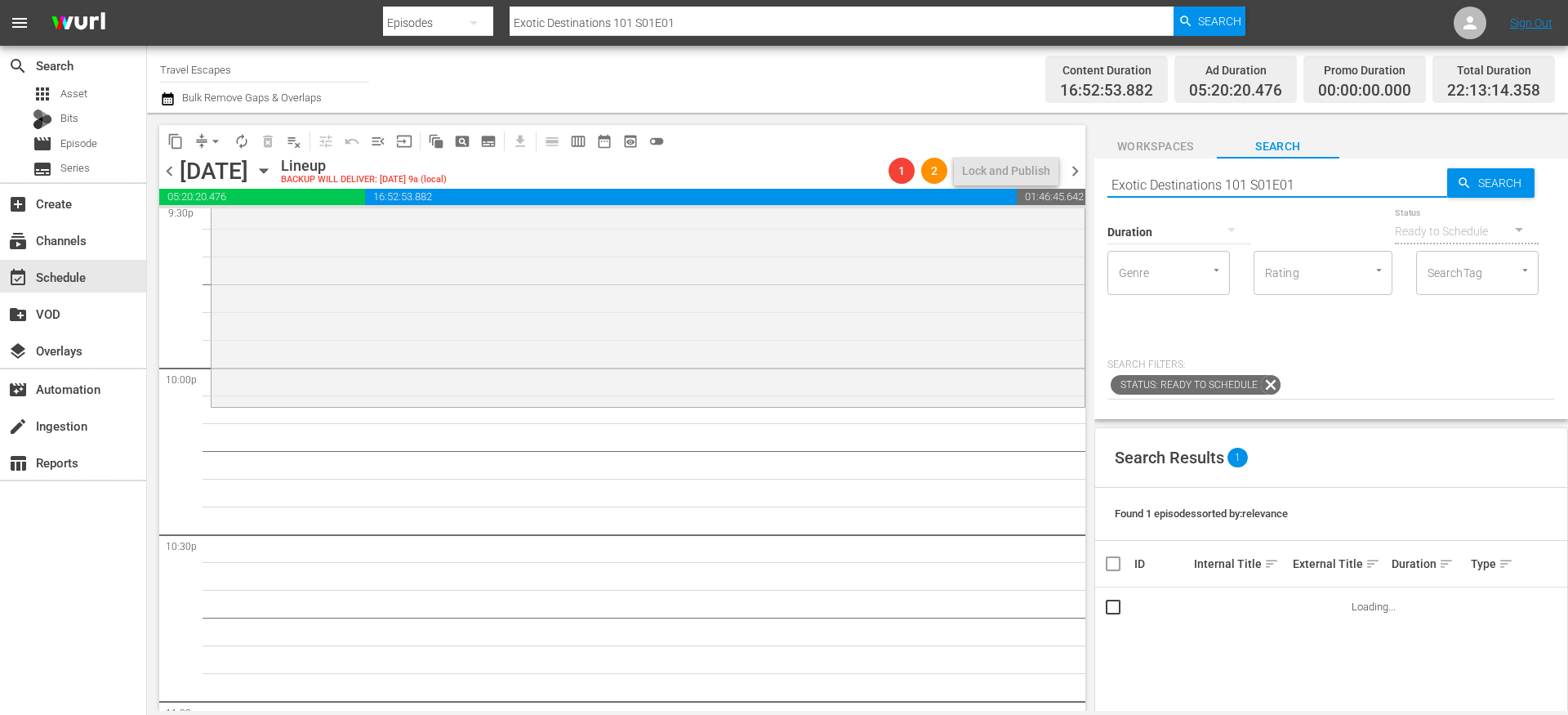
scroll to position [7190, 0]
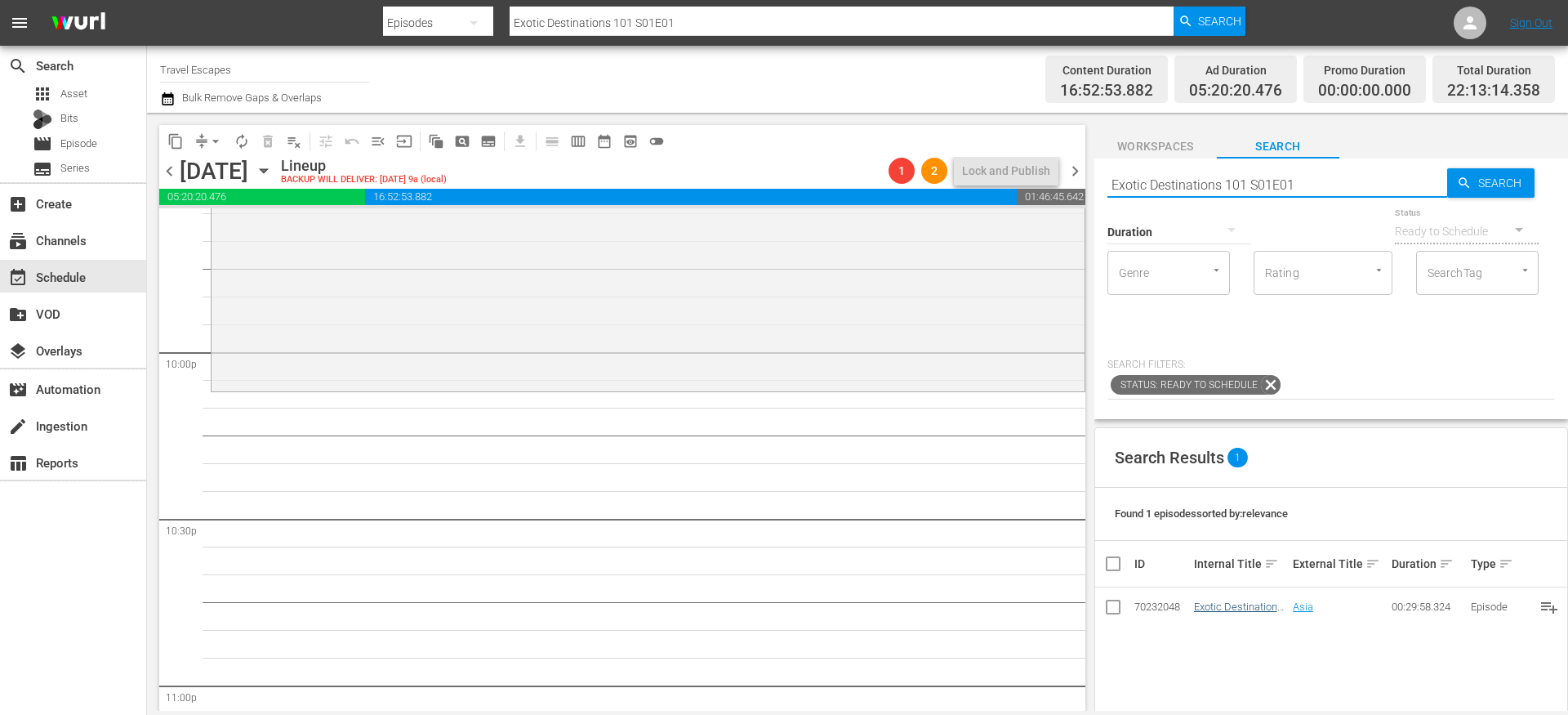
type input "Exotic Destinations 101 S01E01"
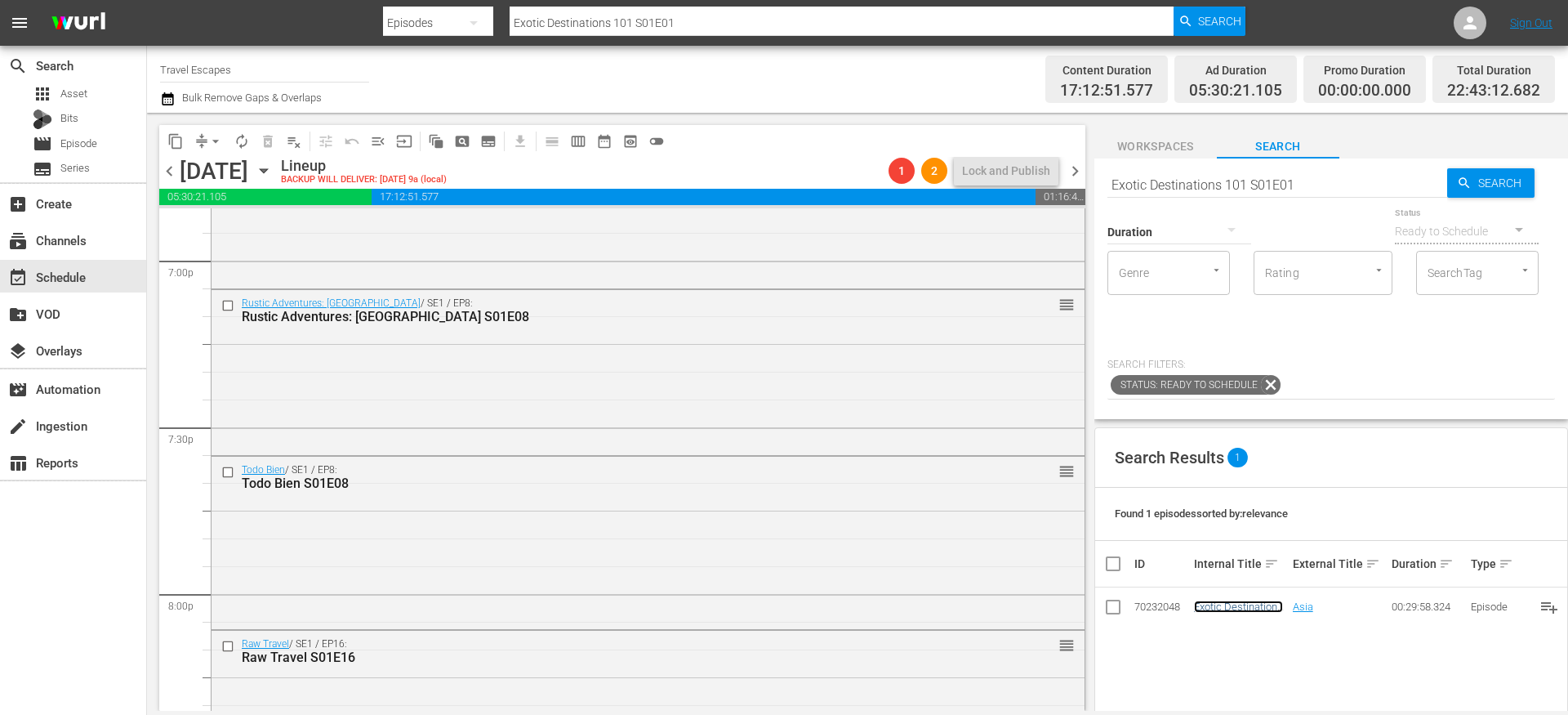
scroll to position [6270, 0]
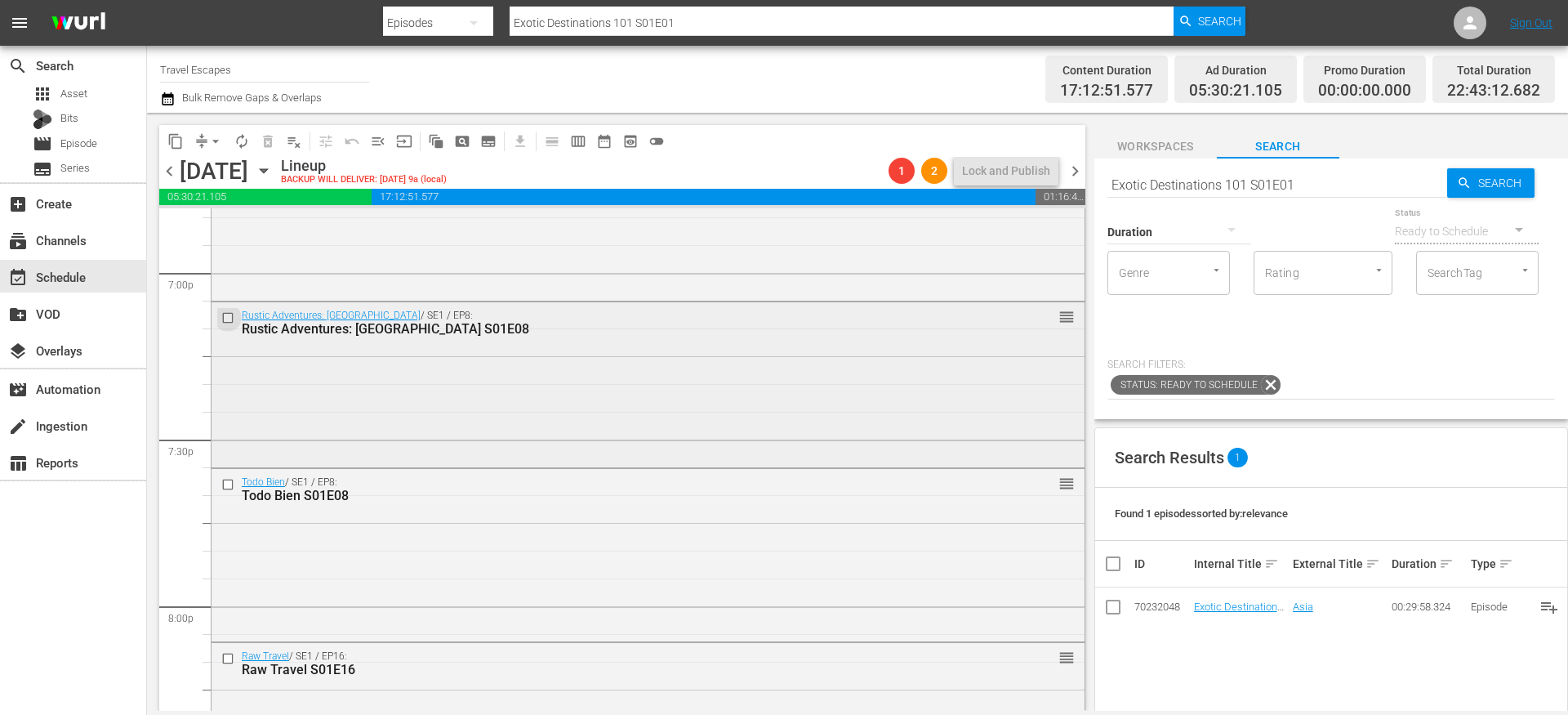
click at [231, 316] on input "checkbox" at bounding box center [230, 318] width 17 height 14
click at [228, 484] on input "checkbox" at bounding box center [230, 484] width 17 height 14
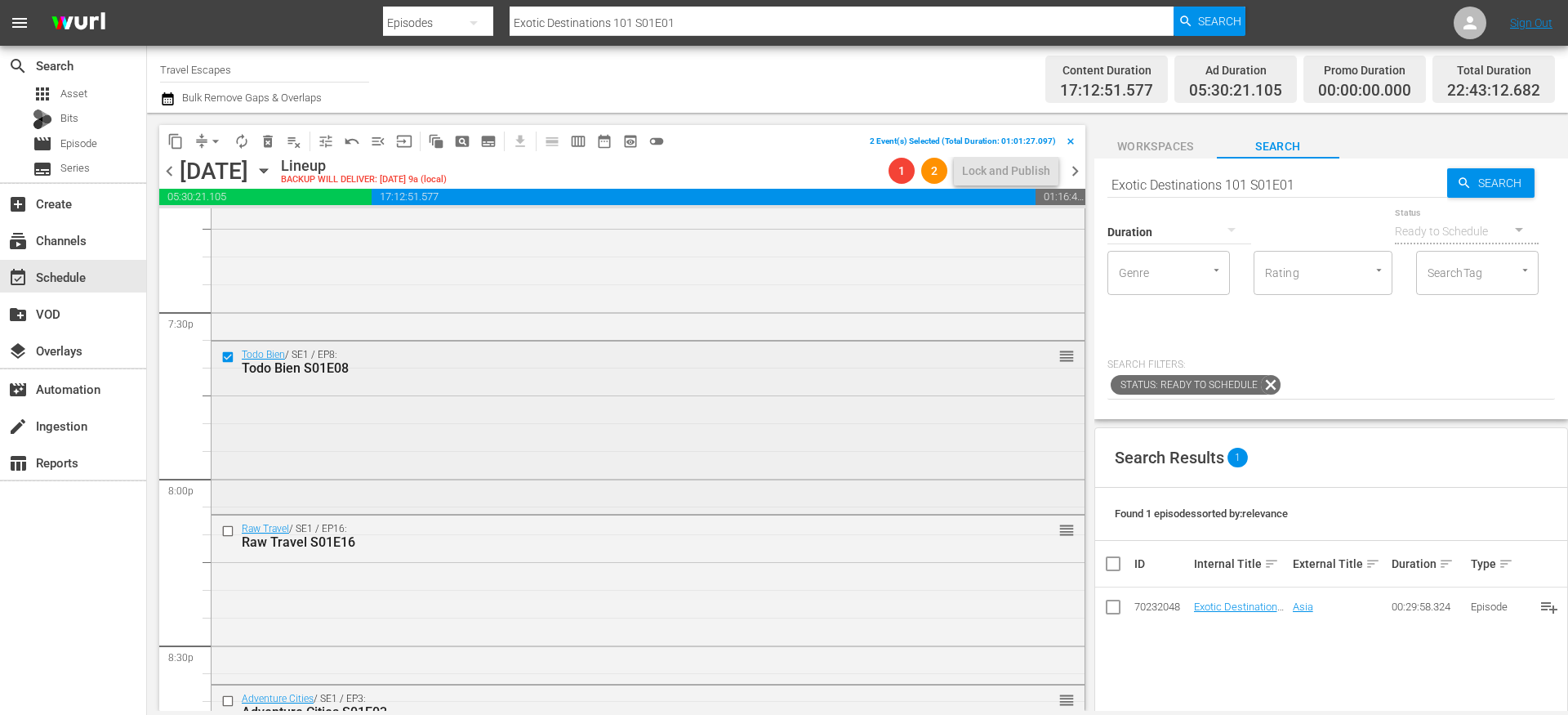
scroll to position [6473, 0]
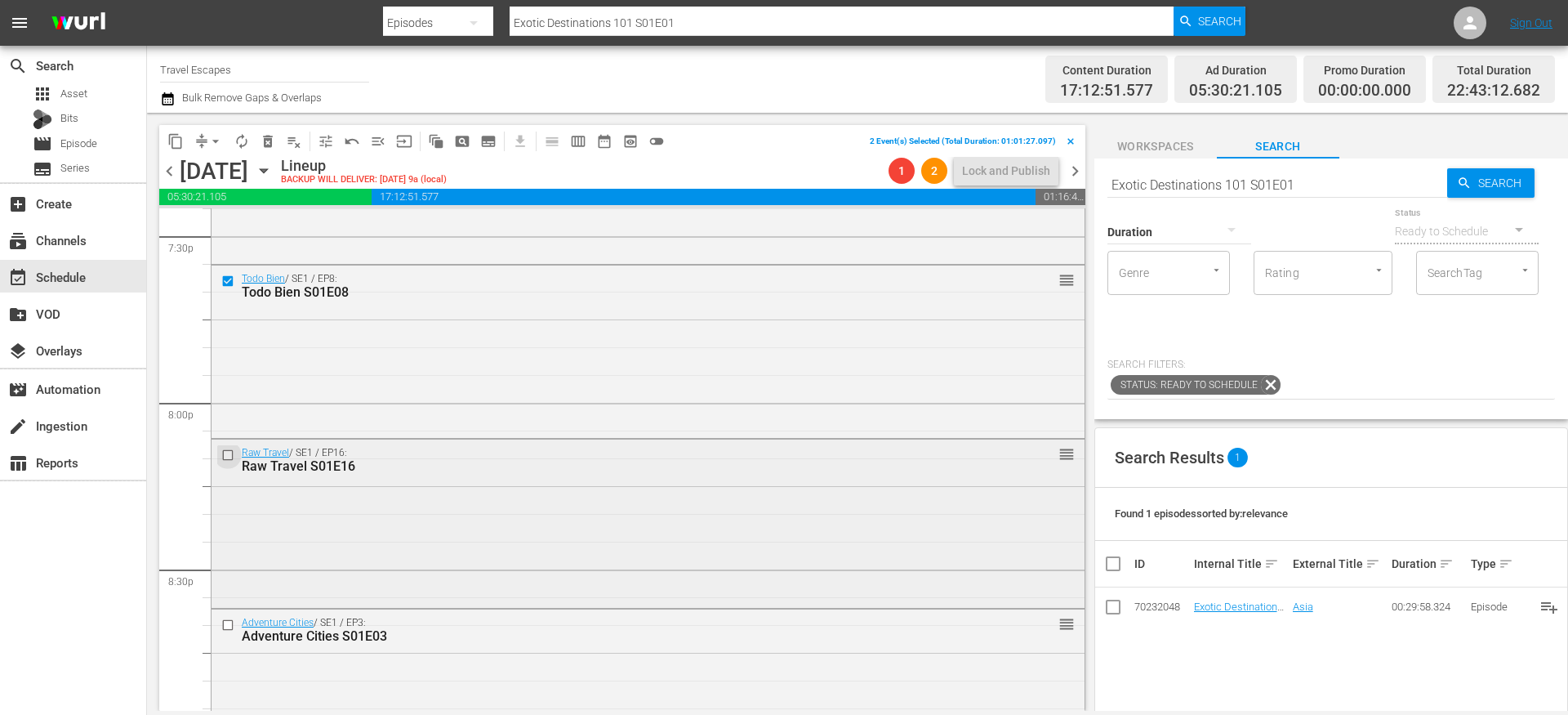
click at [228, 450] on input "checkbox" at bounding box center [230, 455] width 17 height 14
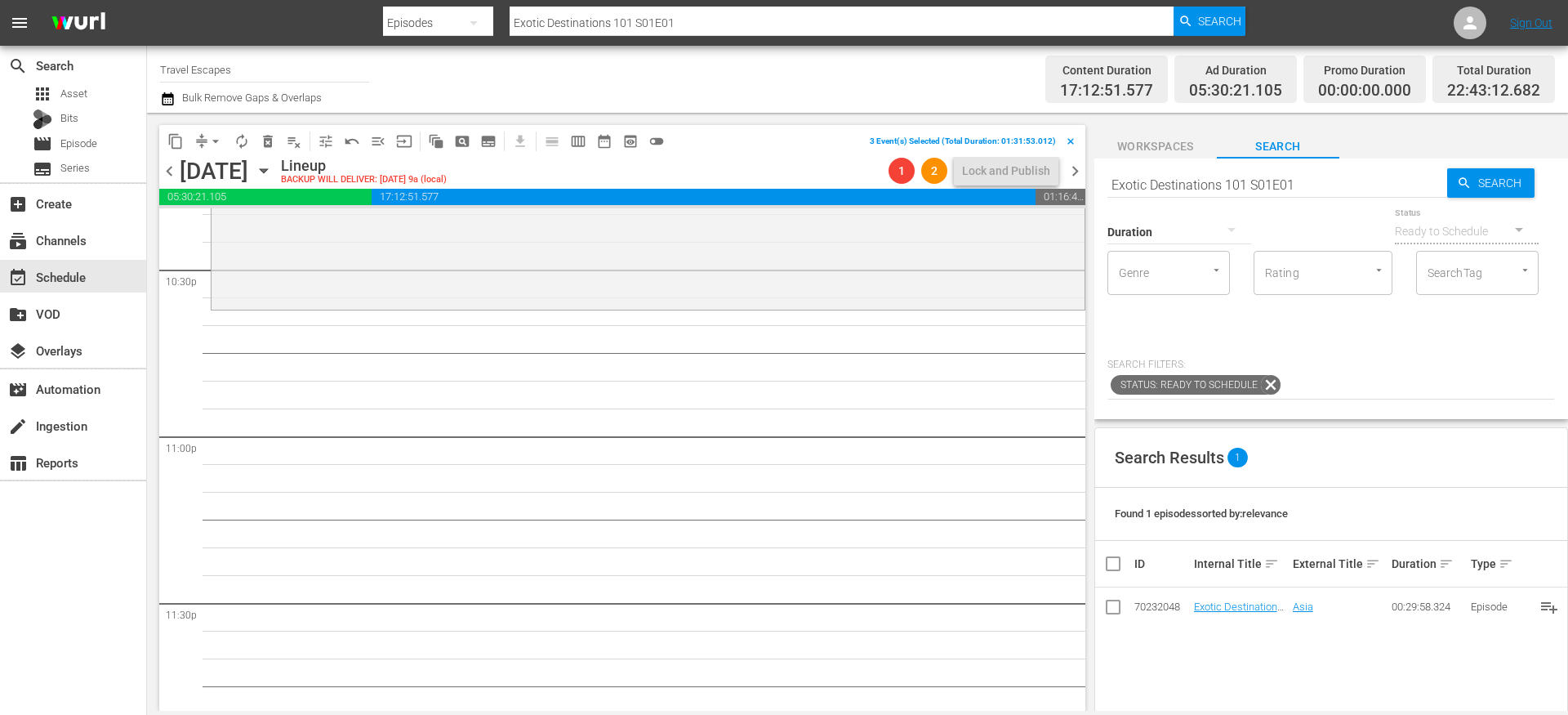
scroll to position [7445, 0]
click at [178, 143] on span "content_copy" at bounding box center [176, 141] width 17 height 17
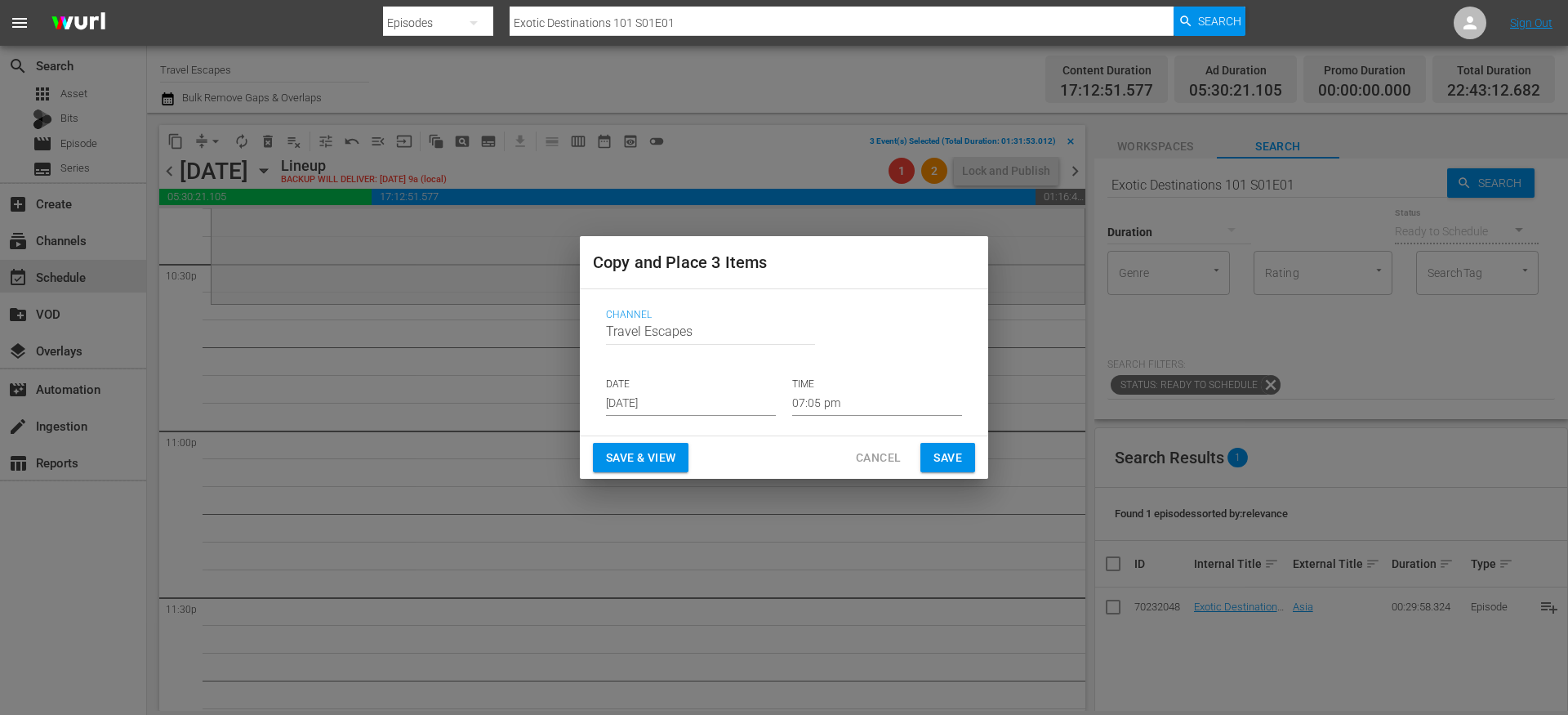
click at [679, 406] on input "Aug 27th 2025" at bounding box center [691, 404] width 170 height 25
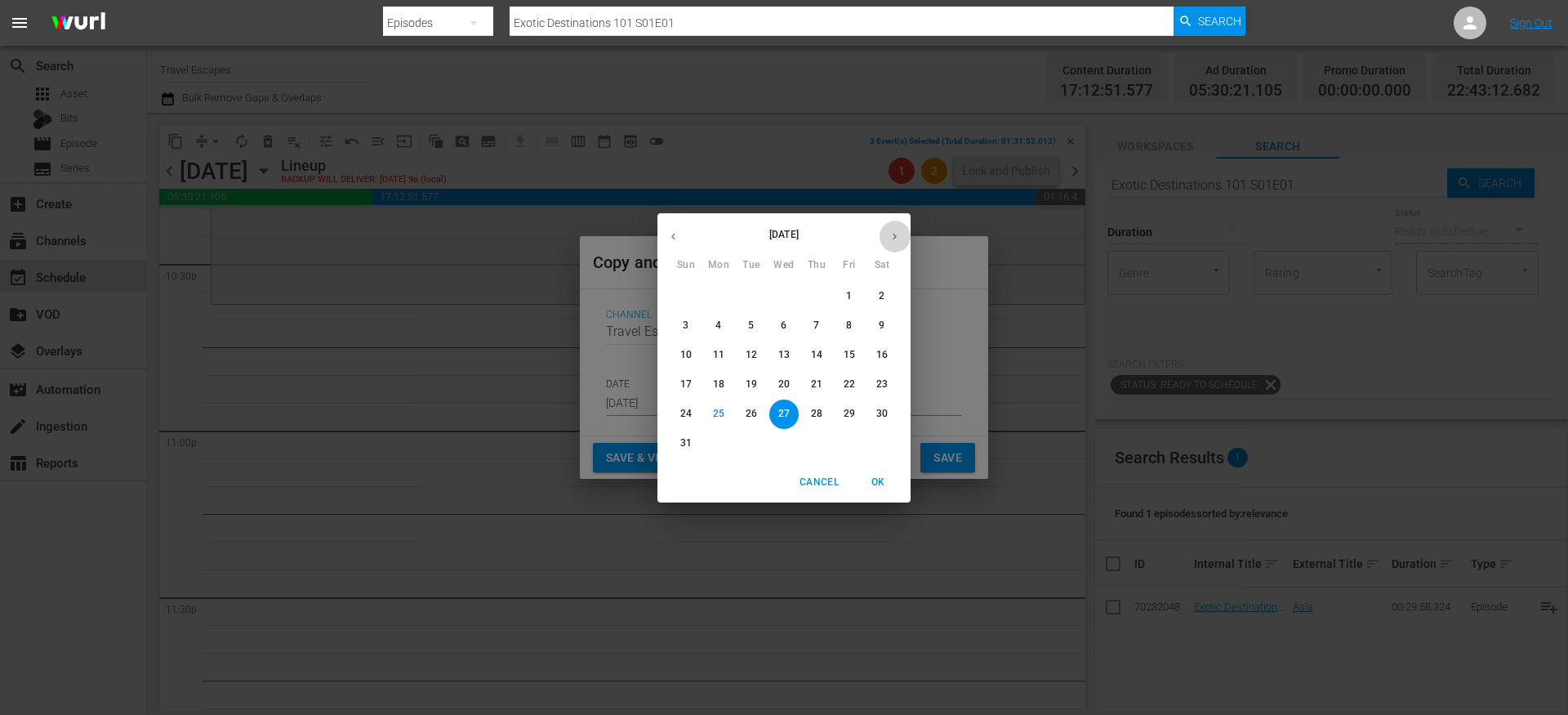
click at [896, 230] on icon "button" at bounding box center [895, 236] width 12 height 12
click at [690, 411] on p "28" at bounding box center [686, 414] width 12 height 14
type input "Sep 28th 2025"
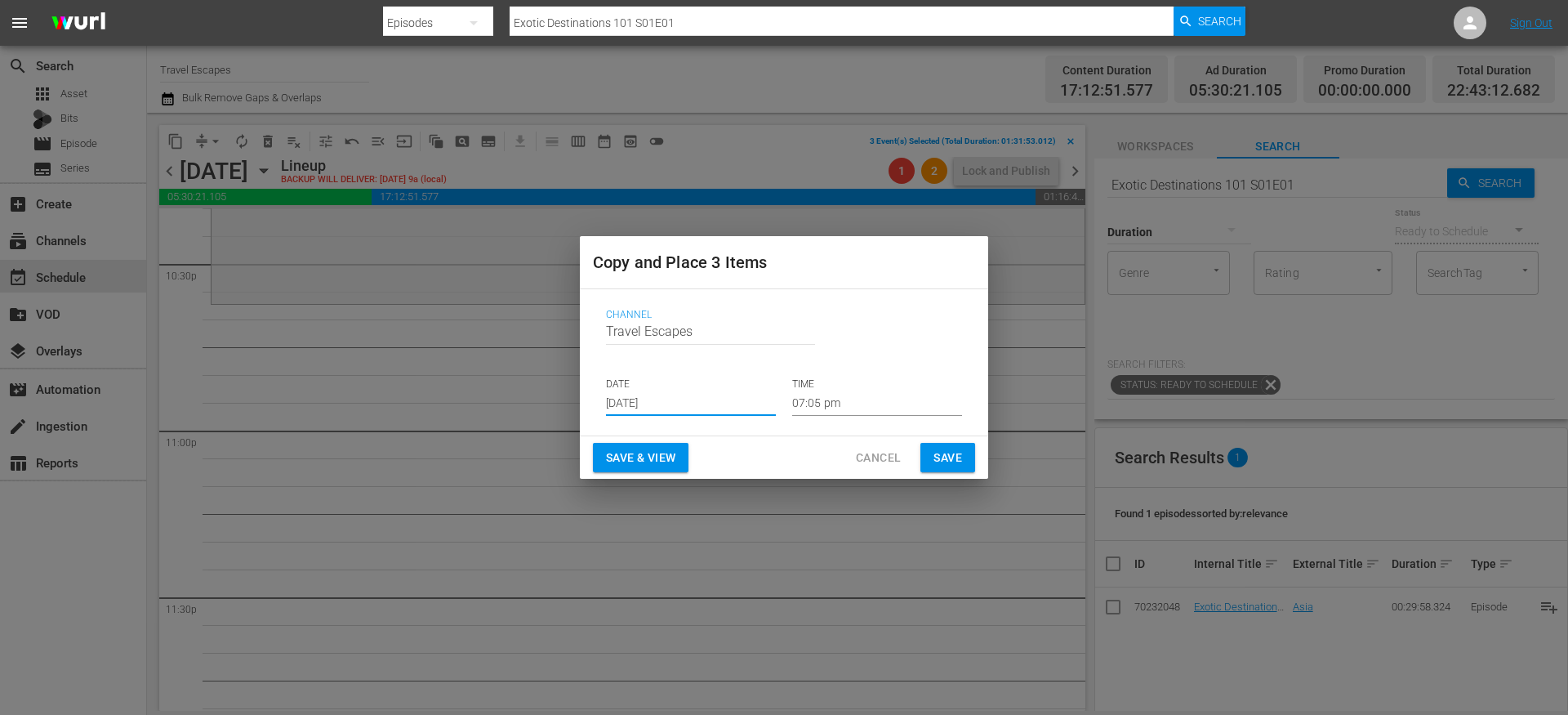
click at [813, 404] on input "07:05 pm" at bounding box center [877, 404] width 170 height 25
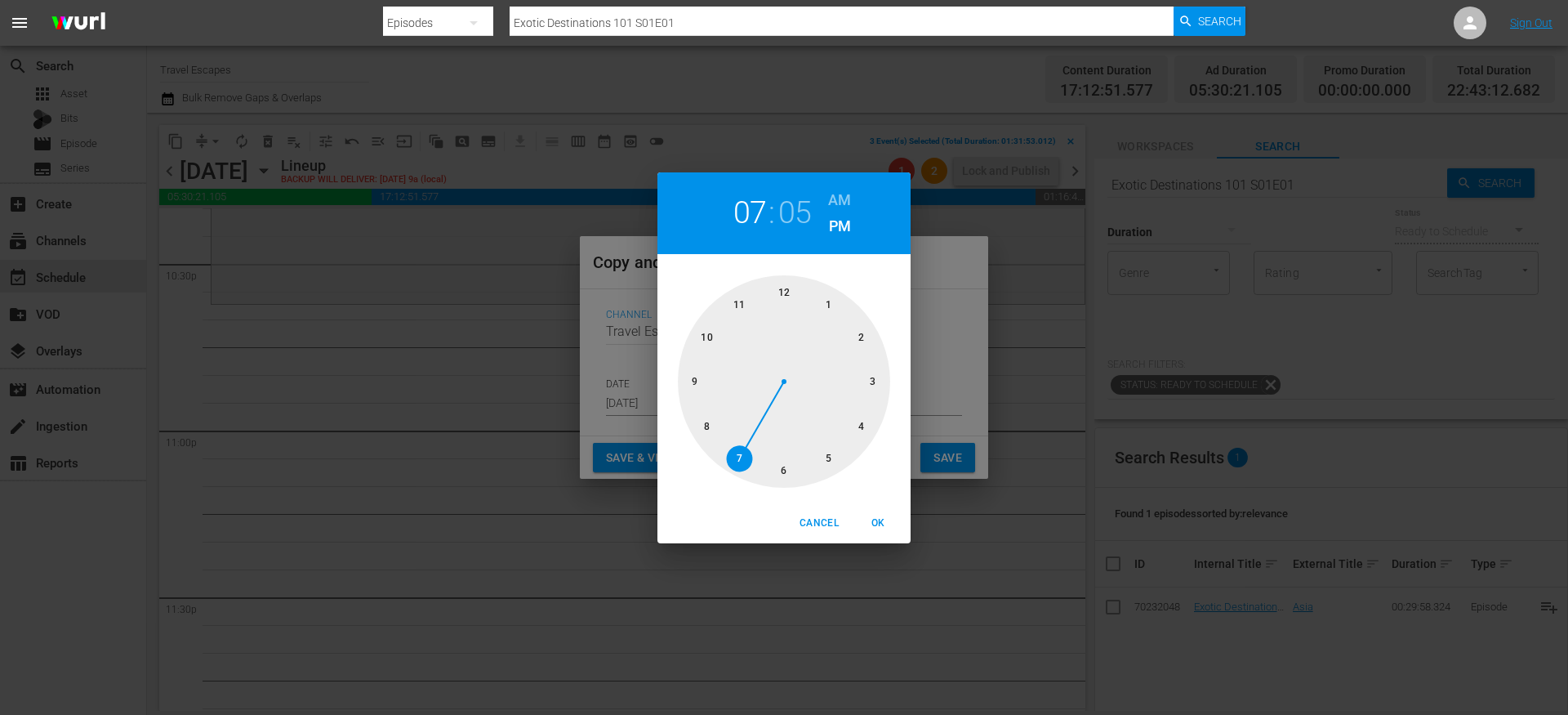
click at [700, 341] on div at bounding box center [784, 382] width 212 height 213
click at [785, 463] on div at bounding box center [784, 382] width 212 height 213
click at [889, 520] on span "OK" at bounding box center [877, 523] width 39 height 17
type input "10:30 pm"
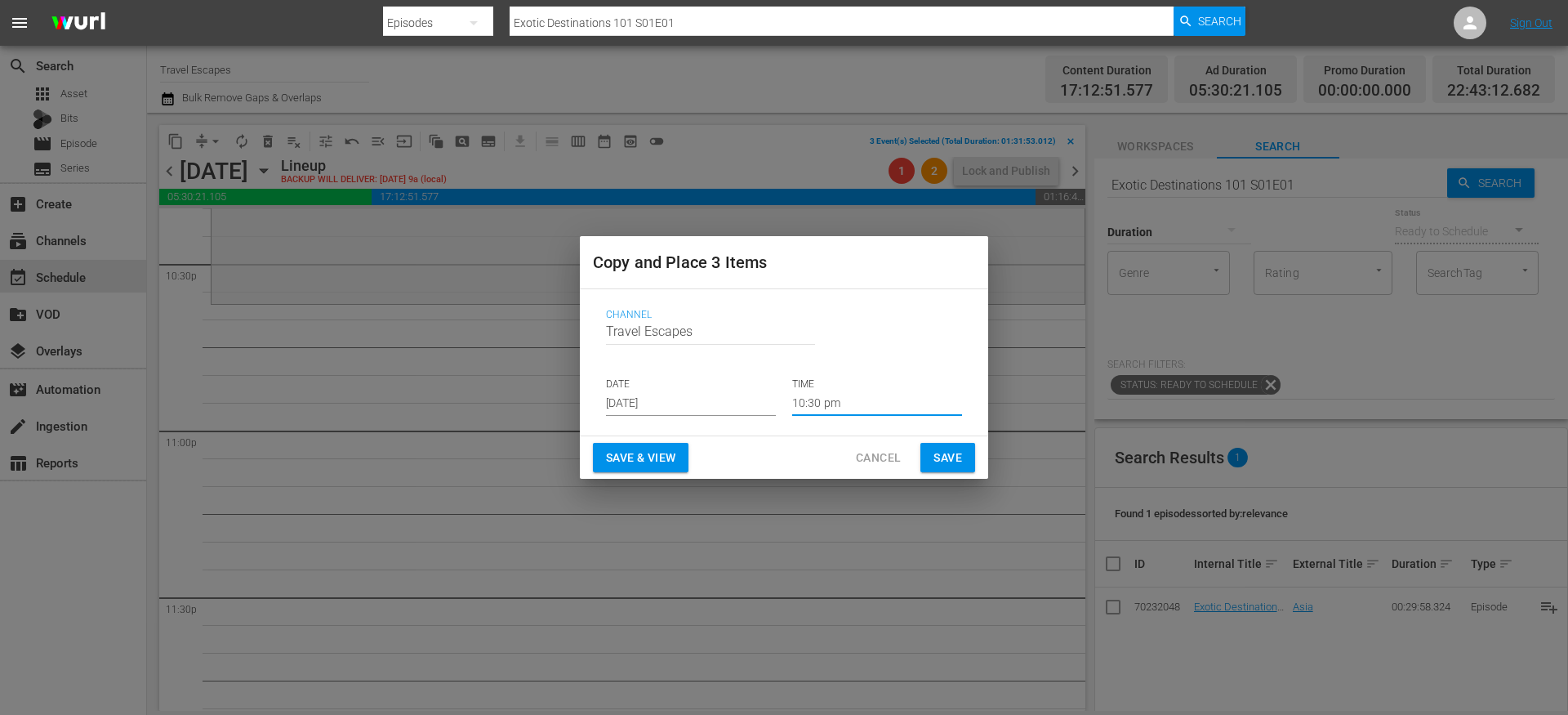
click at [960, 455] on span "Save" at bounding box center [948, 458] width 28 height 21
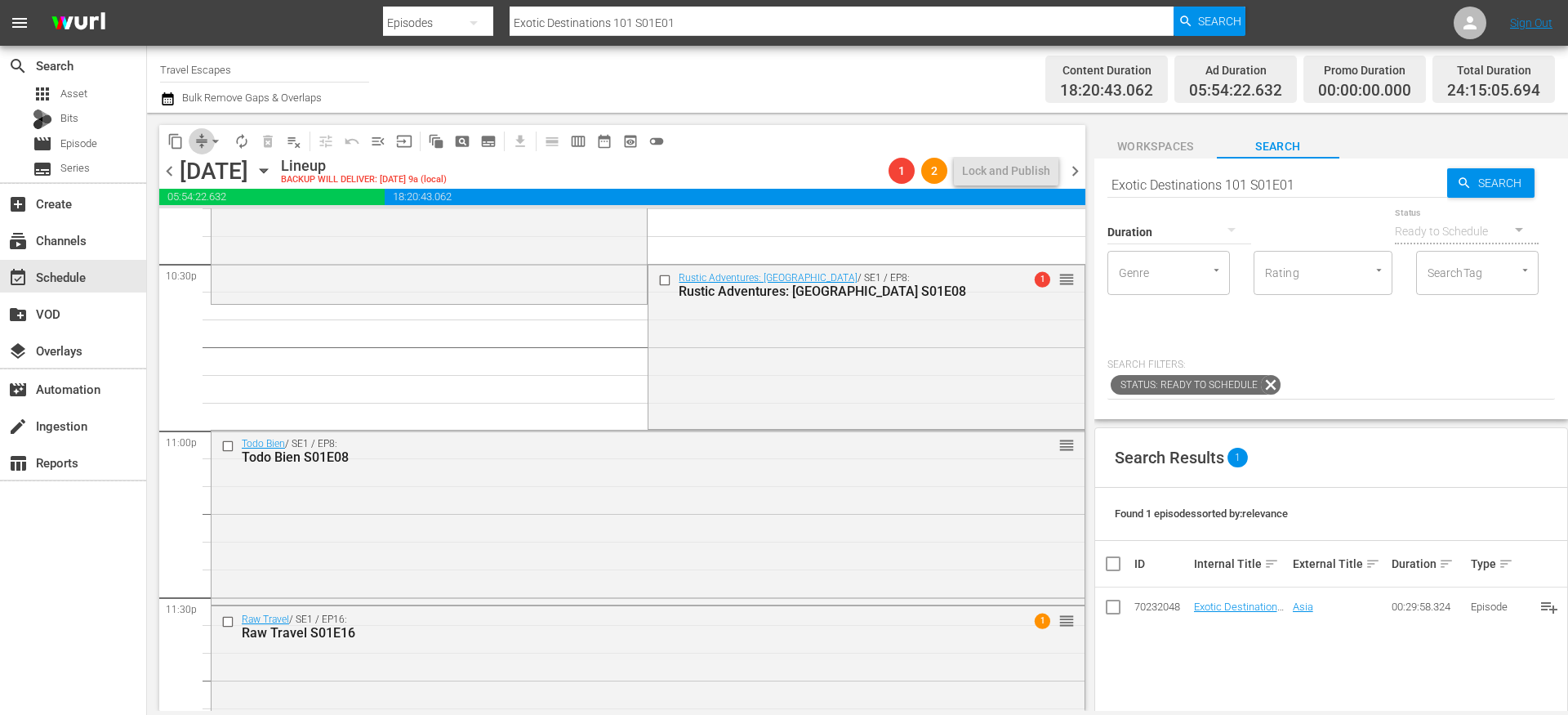
click at [201, 143] on span "compress" at bounding box center [202, 141] width 17 height 17
click at [201, 144] on span "compress" at bounding box center [202, 141] width 17 height 17
click at [201, 137] on span "compress" at bounding box center [202, 141] width 17 height 17
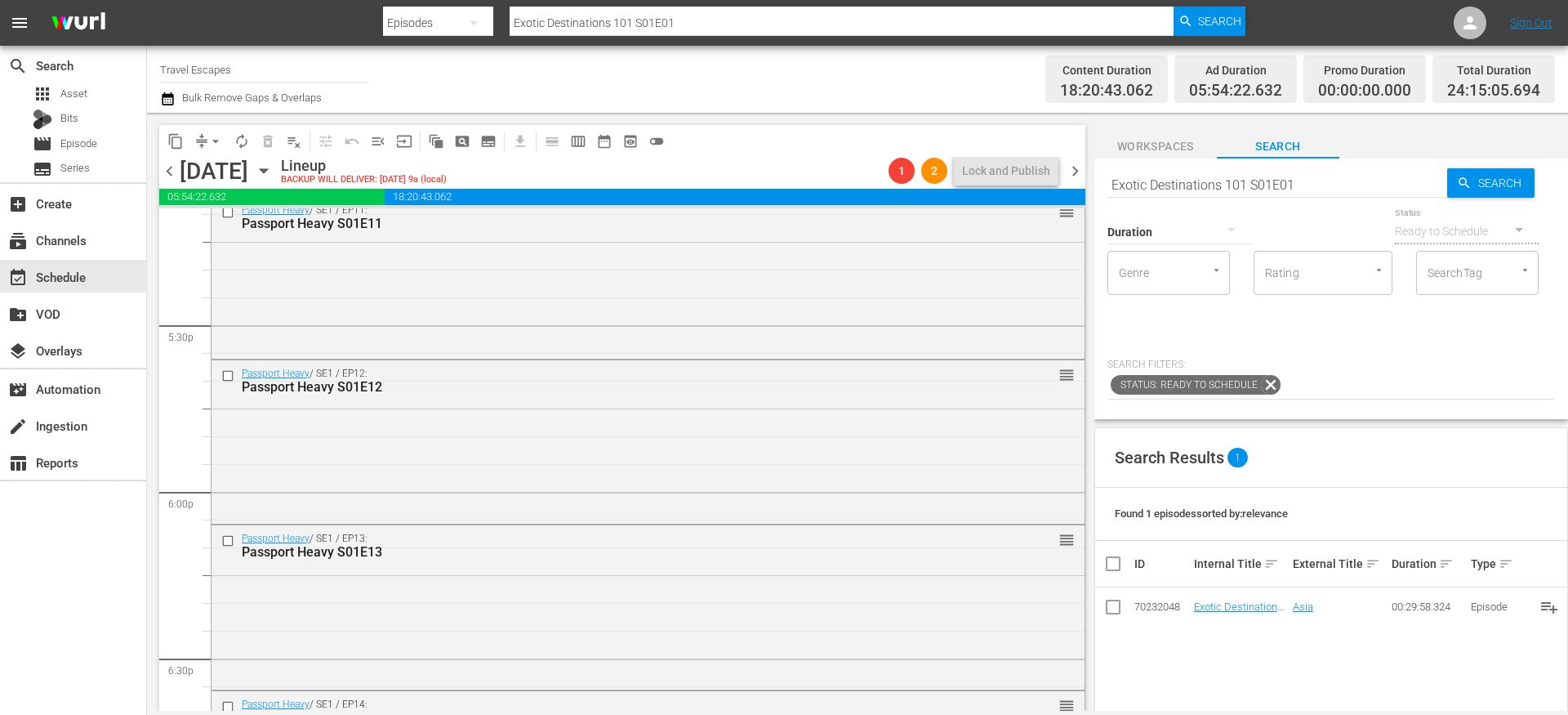
scroll to position [5773, 0]
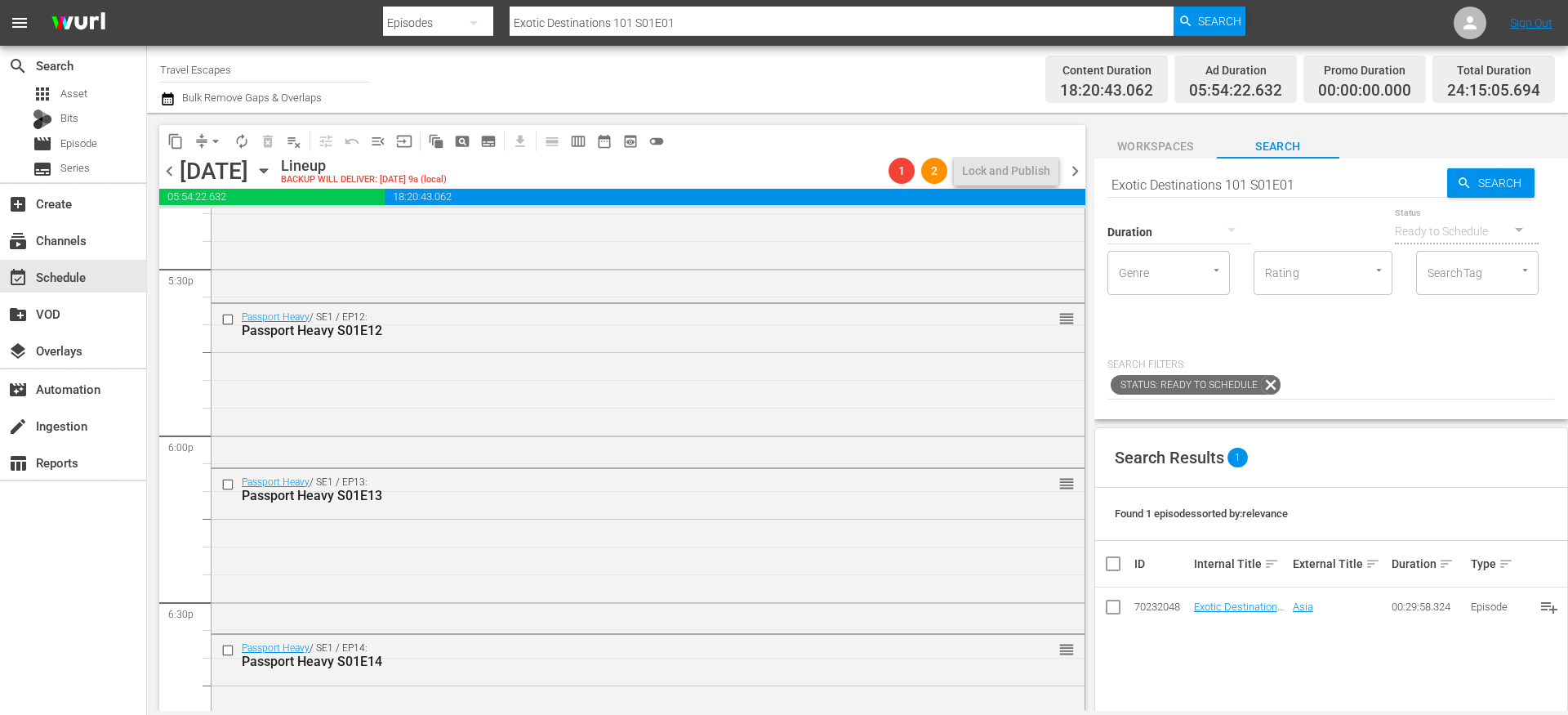
click at [205, 138] on button "arrow_drop_down" at bounding box center [215, 140] width 26 height 26
click at [205, 223] on li "Align to End of Previous Day" at bounding box center [216, 228] width 172 height 27
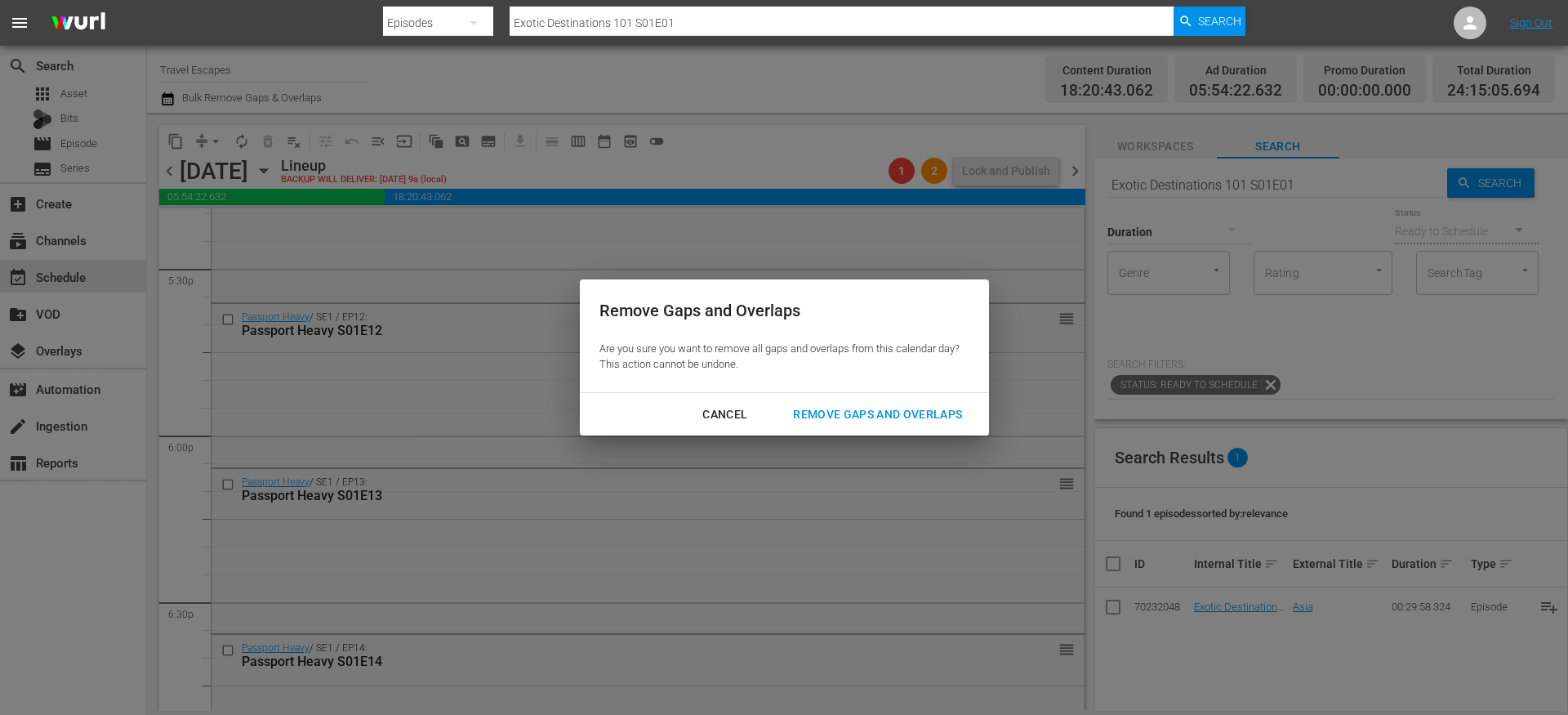
click at [873, 433] on div "Cancel Remove Gaps and Overlaps" at bounding box center [784, 414] width 409 height 43
click at [864, 417] on div "Remove Gaps and Overlaps" at bounding box center [877, 414] width 195 height 21
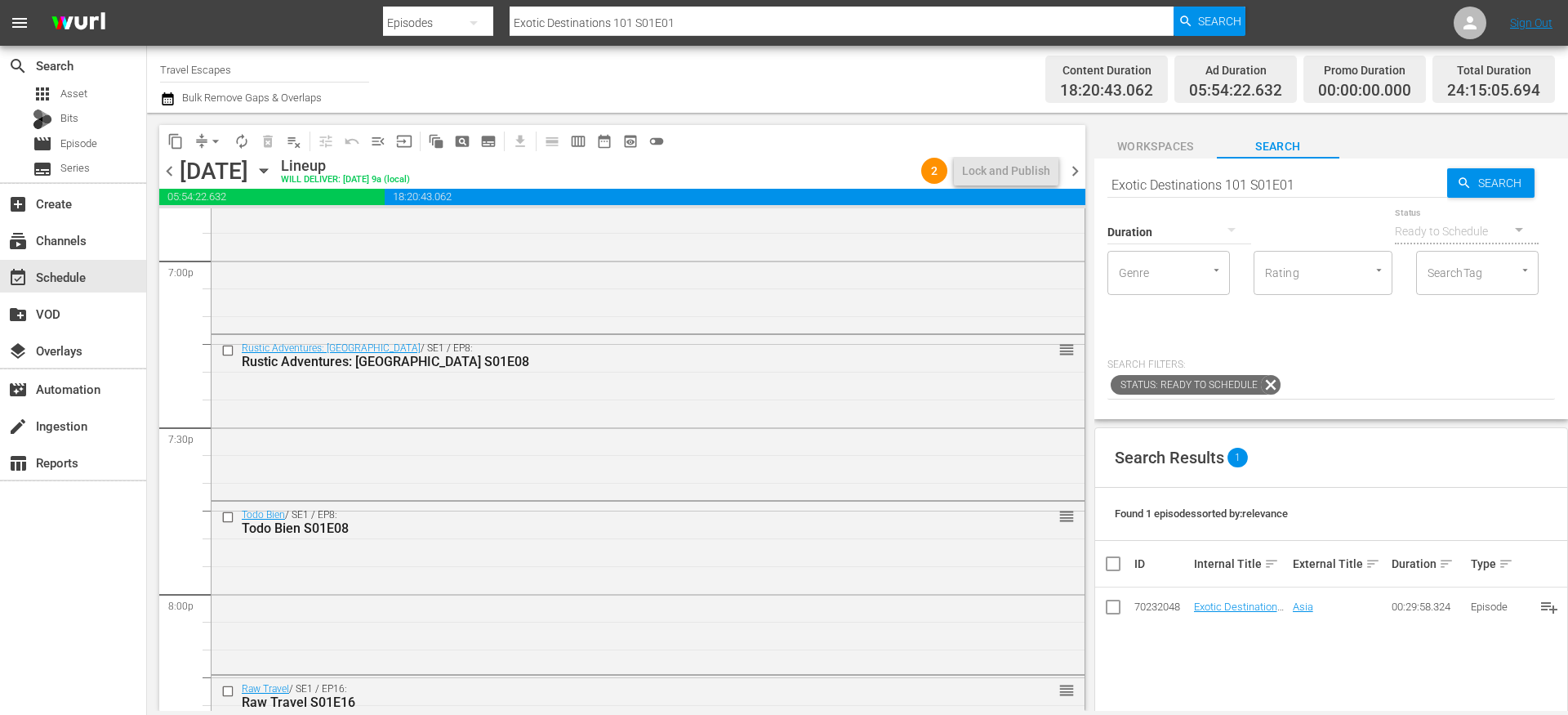
scroll to position [6302, 0]
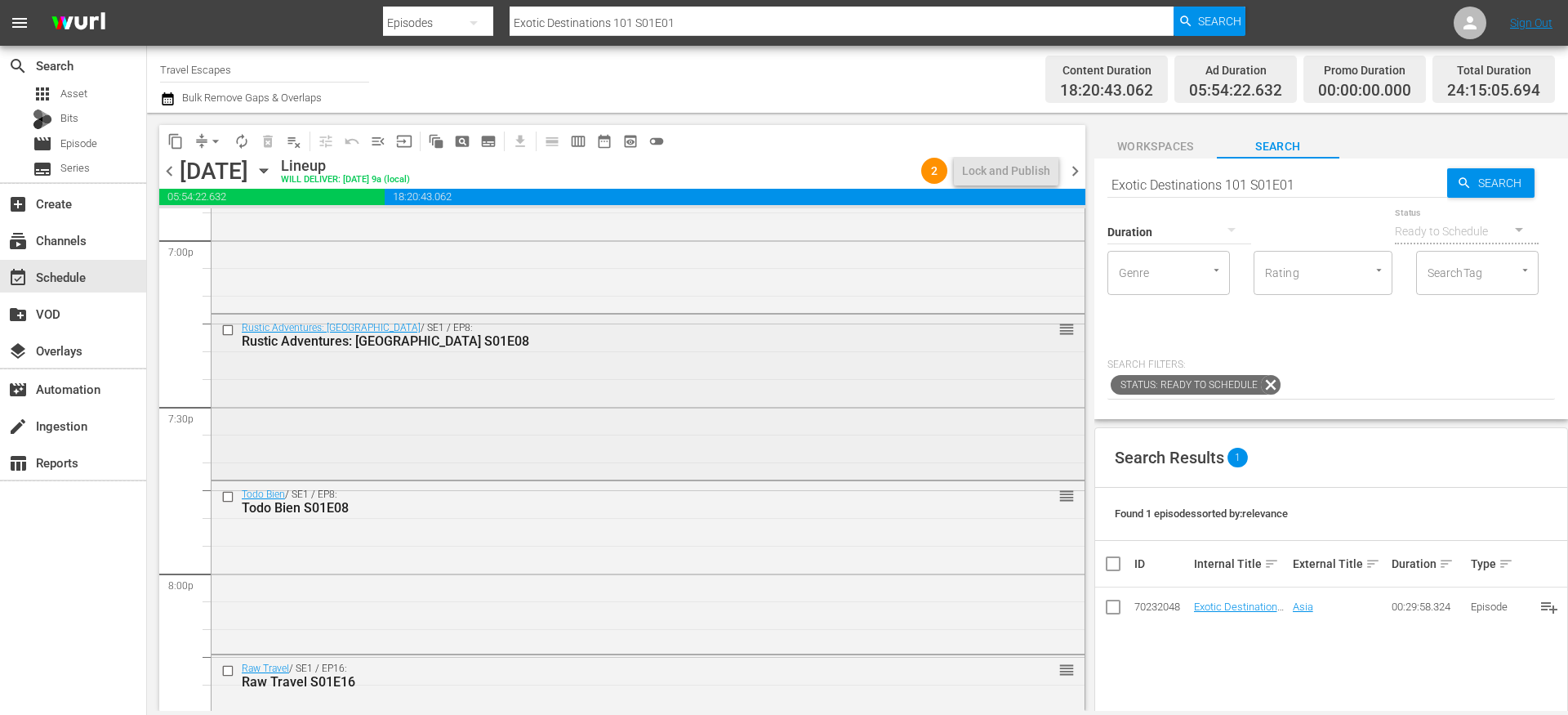
click at [540, 371] on div "Rustic Adventures: Argentina / SE1 / EP8: Rustic Adventures: Argentina S01E08 r…" at bounding box center [648, 395] width 873 height 162
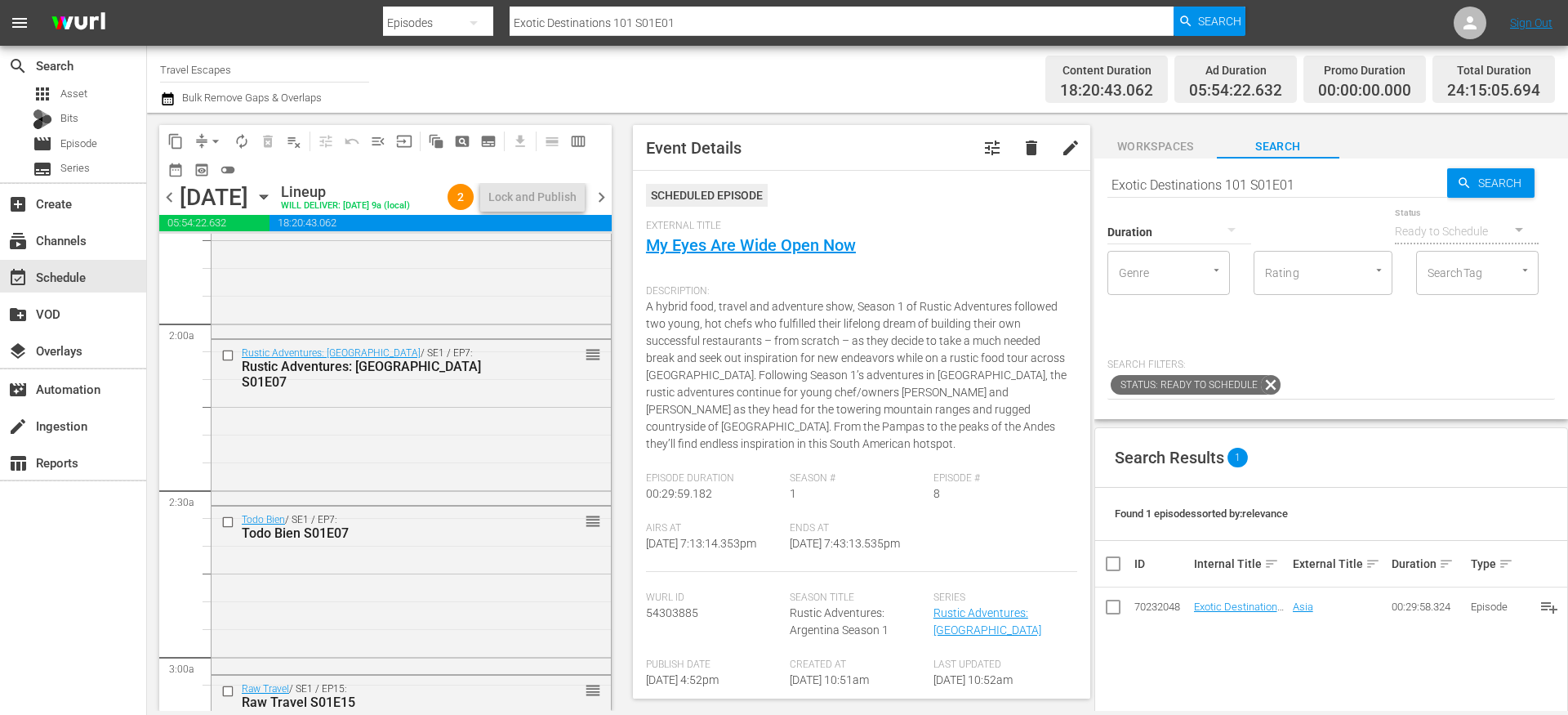
scroll to position [647, 0]
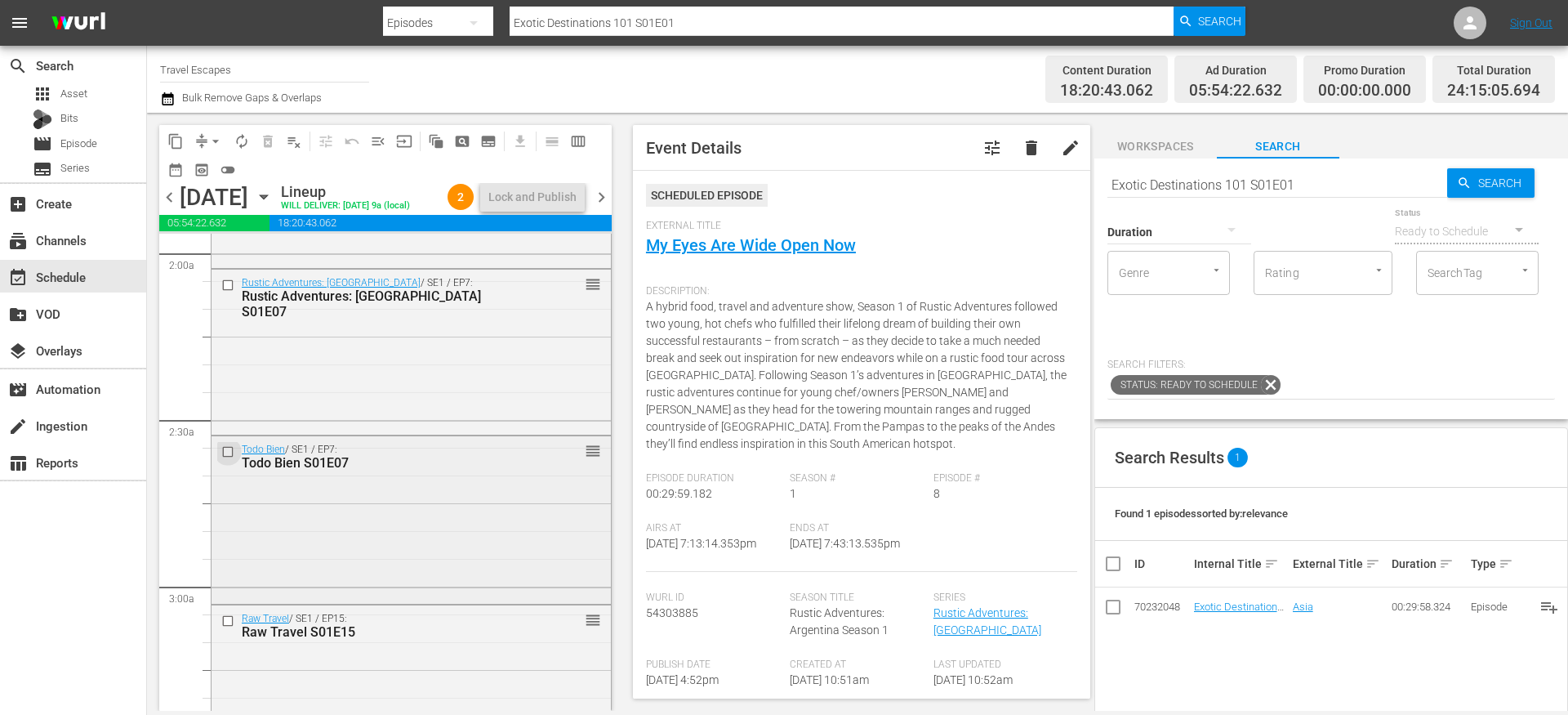
click at [227, 459] on input "checkbox" at bounding box center [230, 452] width 17 height 14
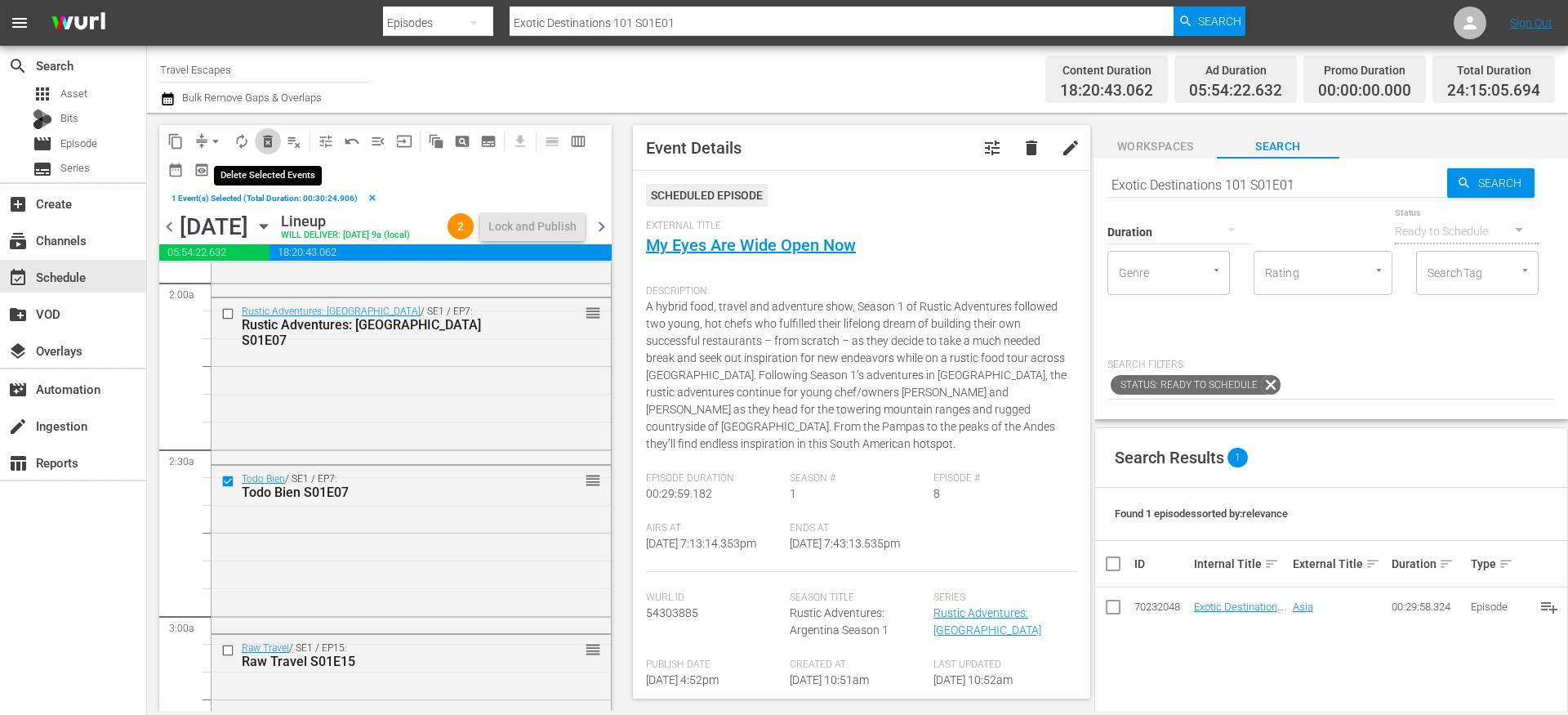
click at [264, 140] on span "delete_forever_outlined" at bounding box center [268, 141] width 17 height 17
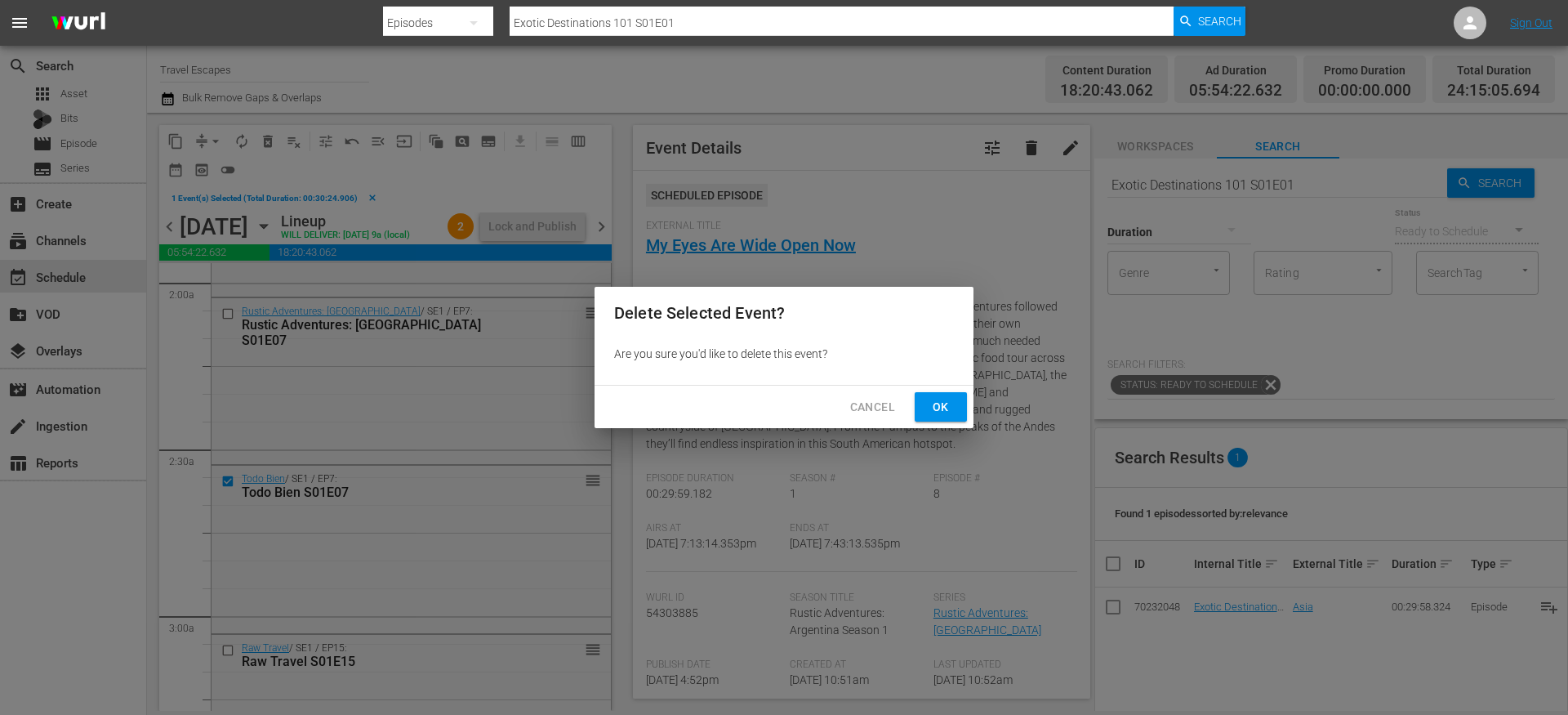
click at [948, 414] on span "Ok" at bounding box center [940, 407] width 26 height 21
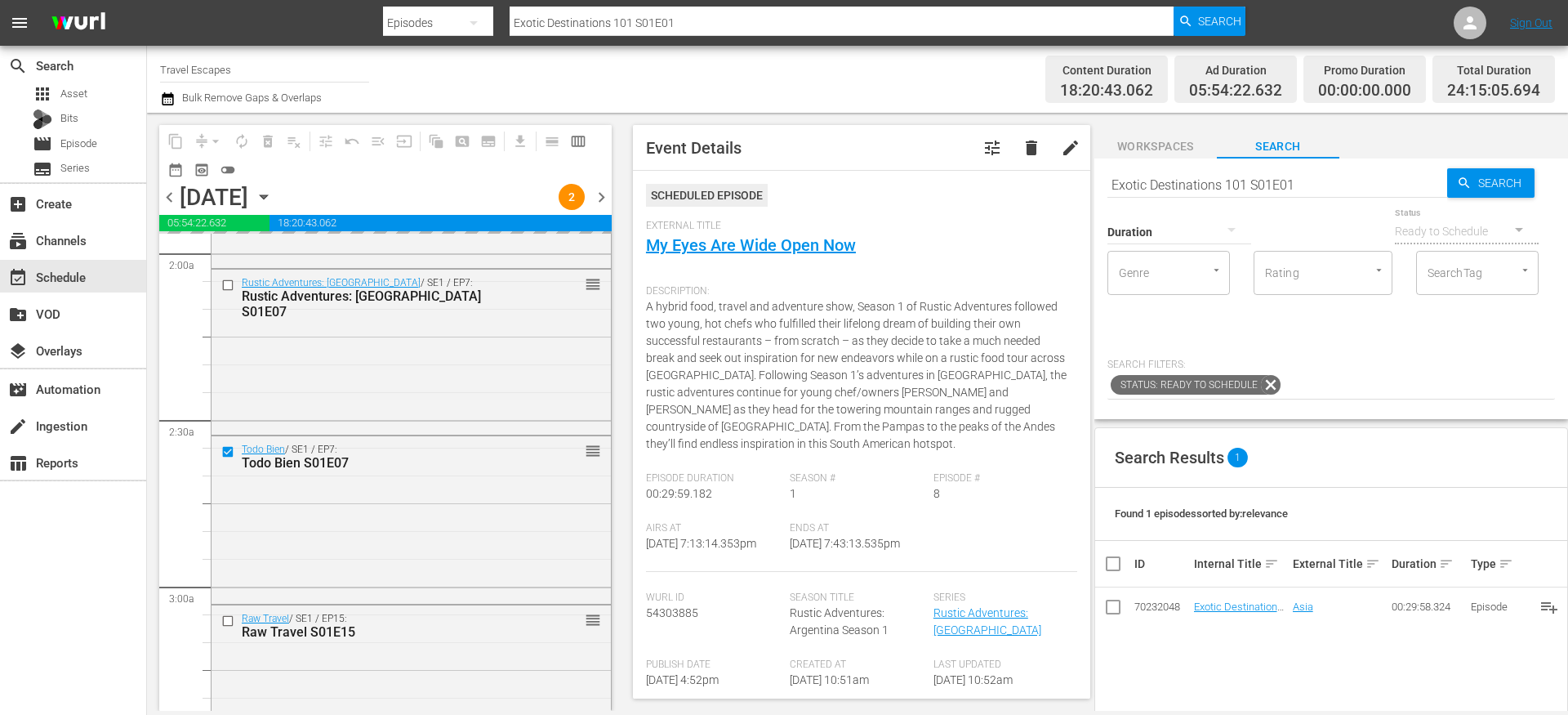
click at [1209, 178] on input "Exotic Destinations 101 S01E01" at bounding box center [1277, 184] width 339 height 39
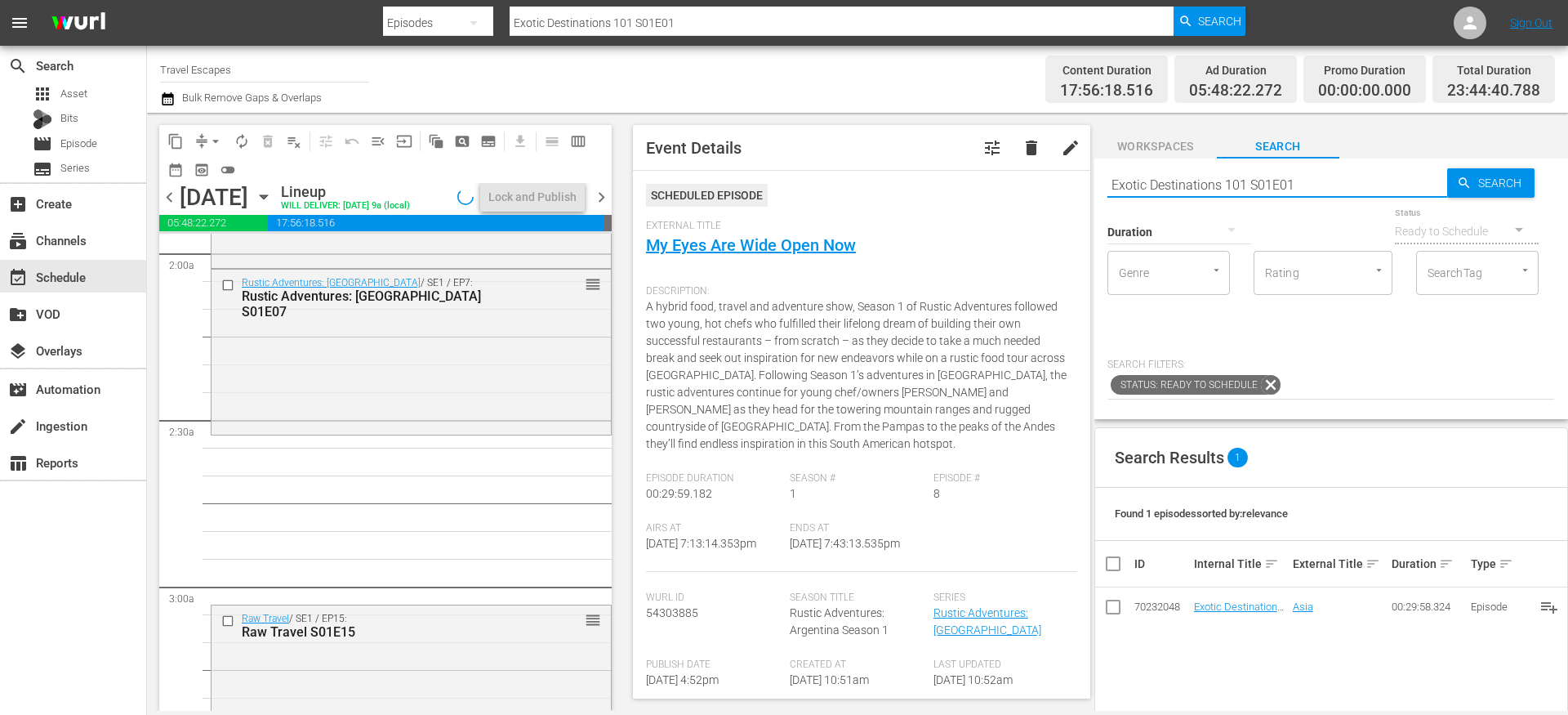
click at [1198, 187] on input "Exotic Destinations 101 S01E01" at bounding box center [1277, 184] width 339 height 39
type input "aal"
click at [1188, 227] on div at bounding box center [1179, 231] width 144 height 46
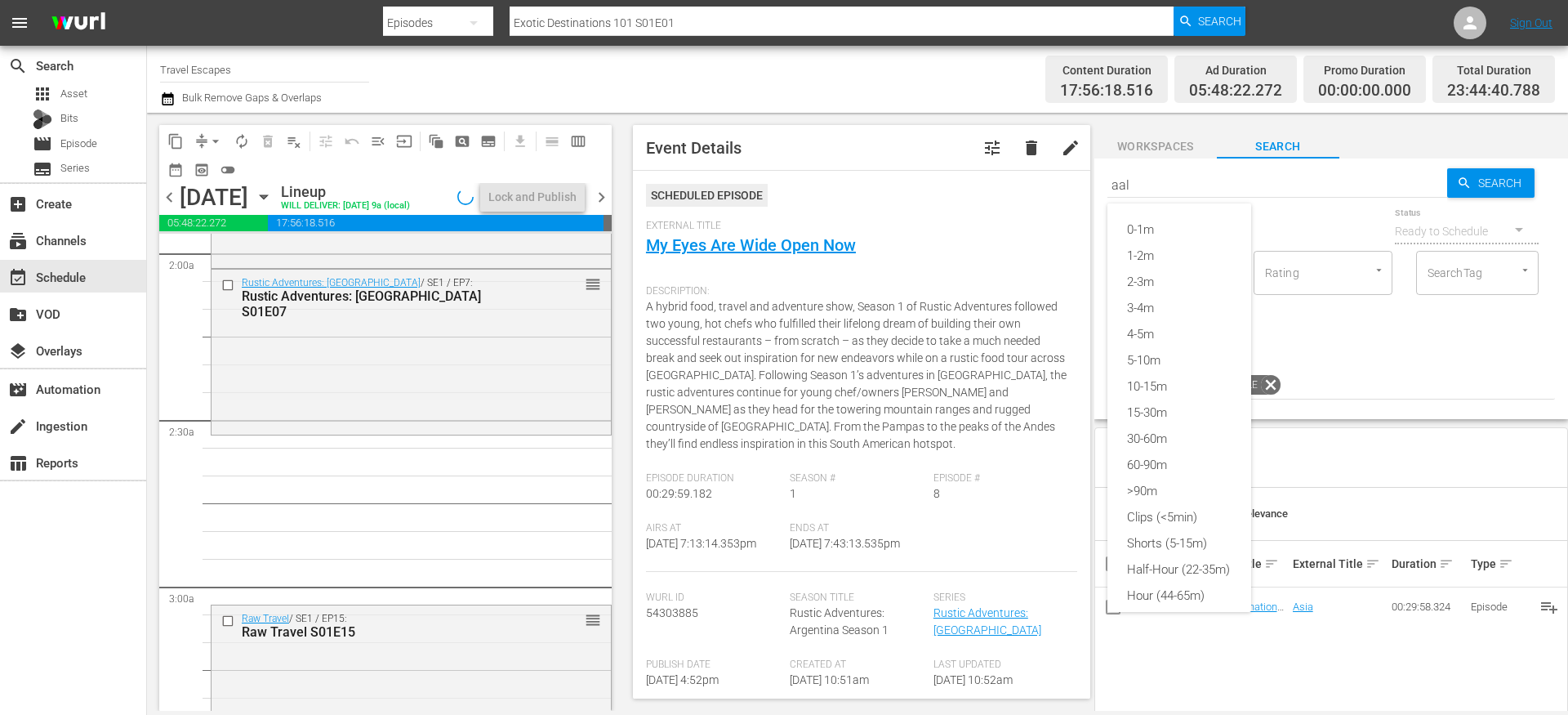
type input "aal"
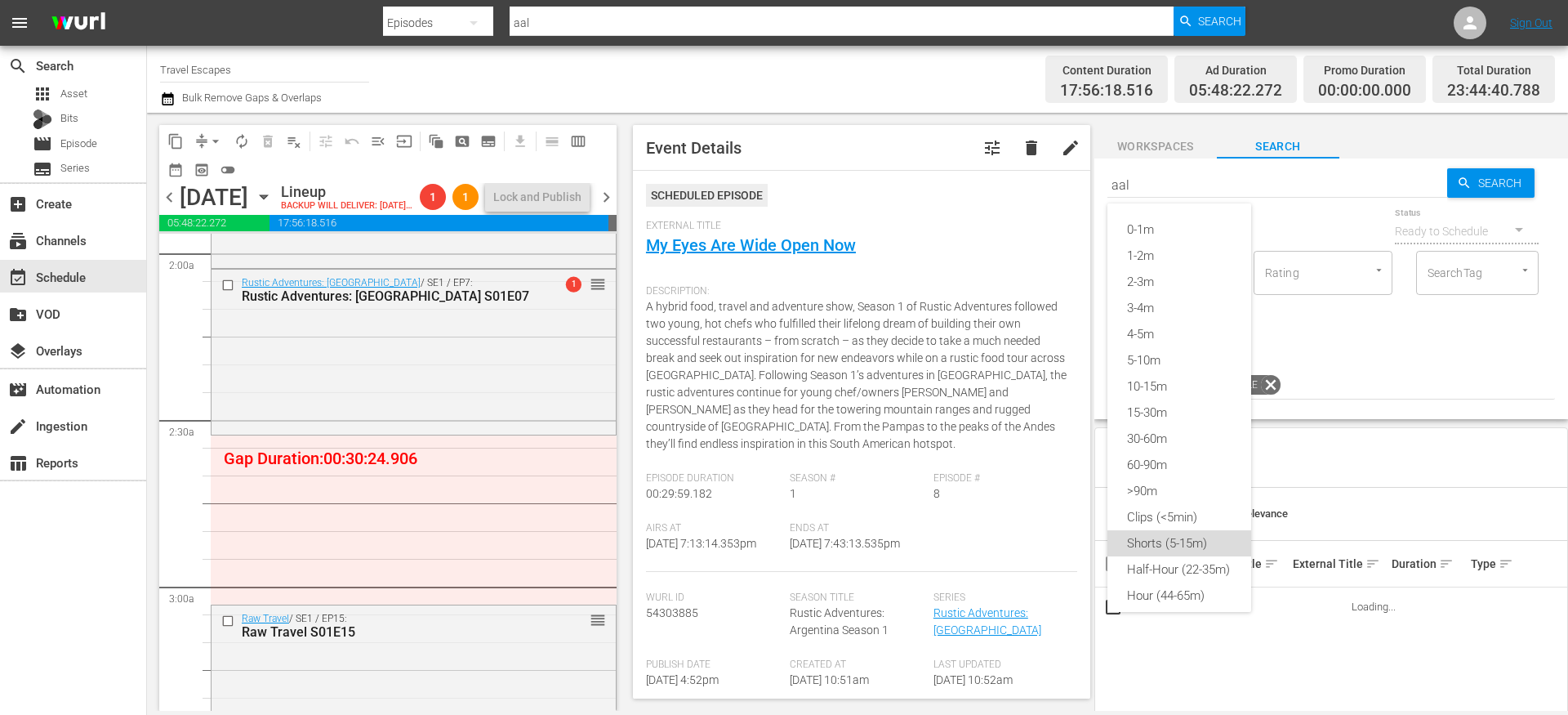
click at [1169, 539] on div "Shorts (5-15m)" at bounding box center [1179, 543] width 144 height 26
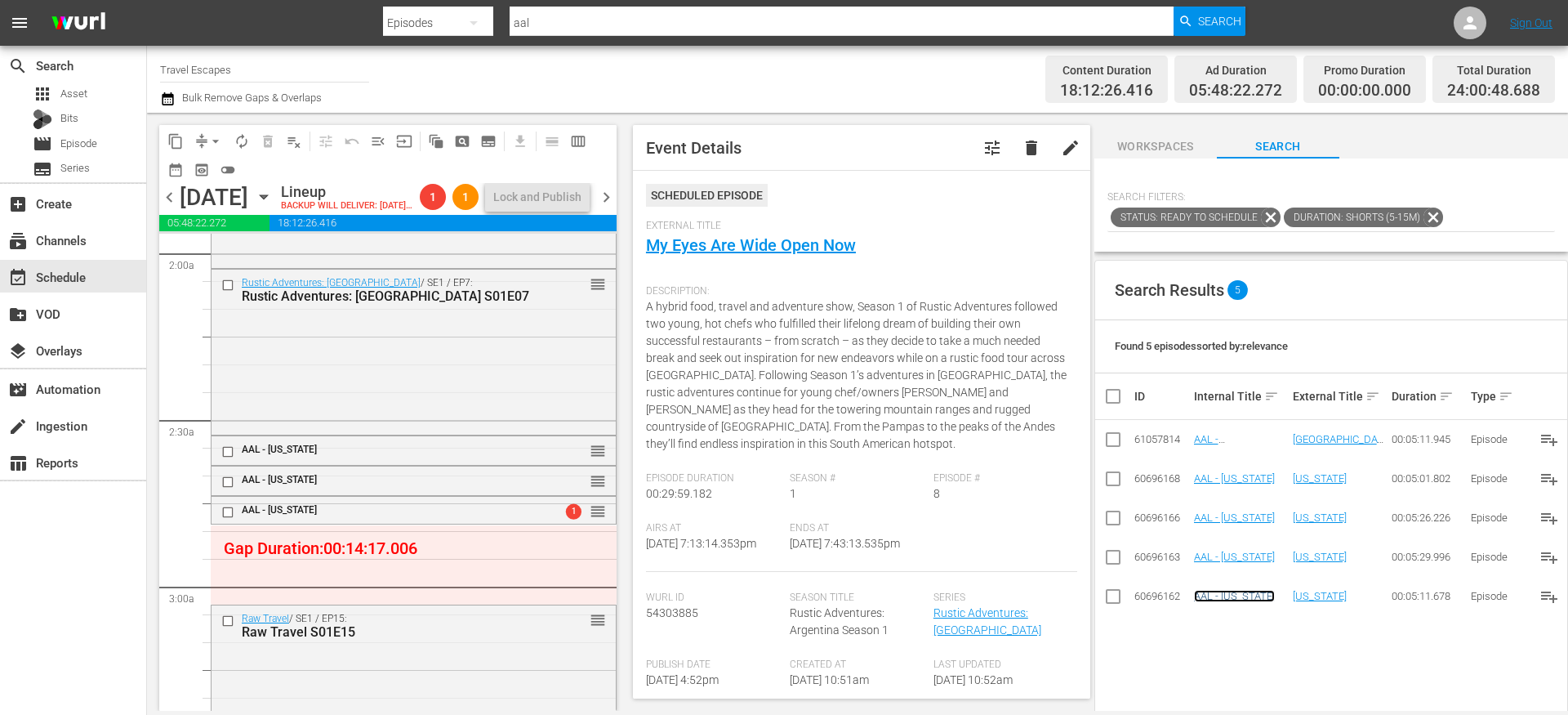
scroll to position [0, 0]
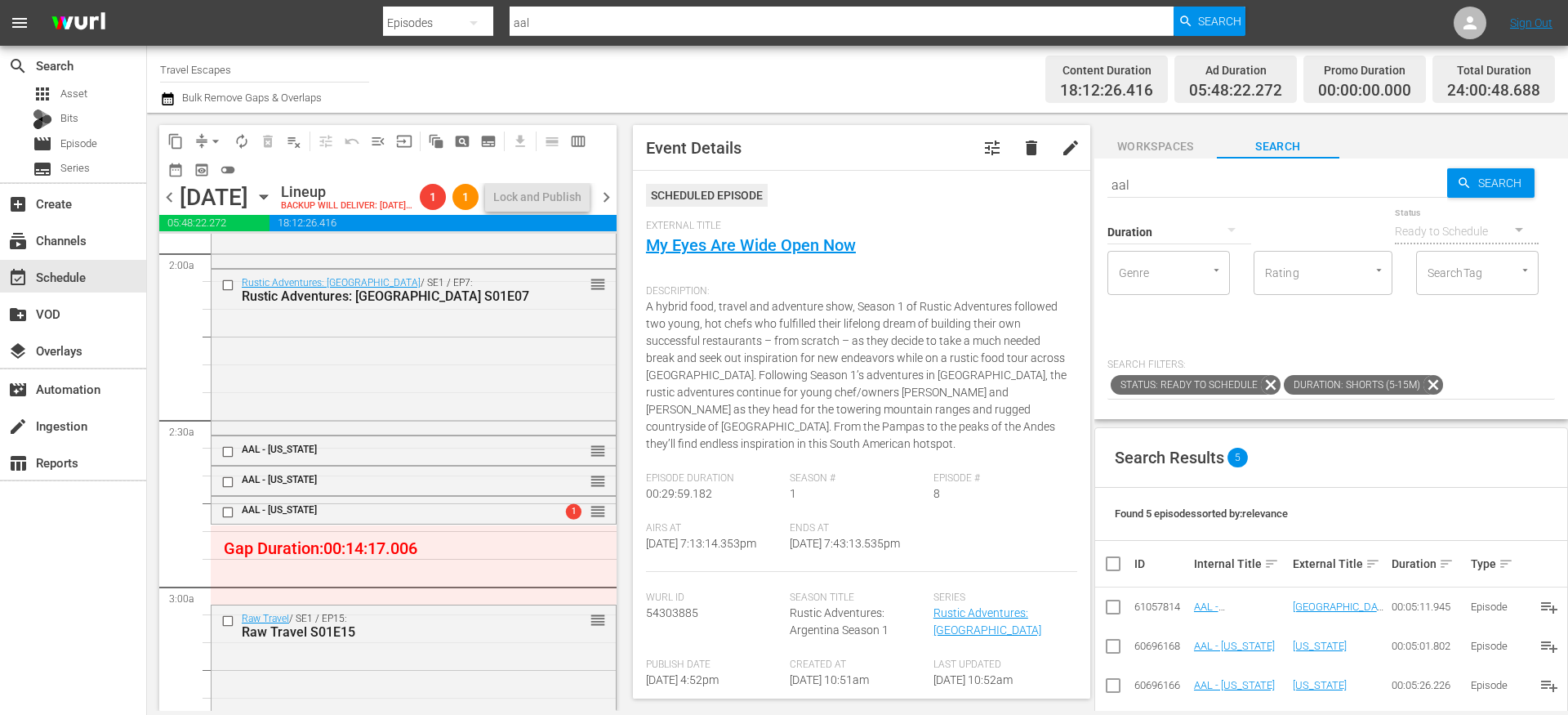
click at [1160, 183] on input "aal" at bounding box center [1277, 184] width 339 height 39
type input "foodie"
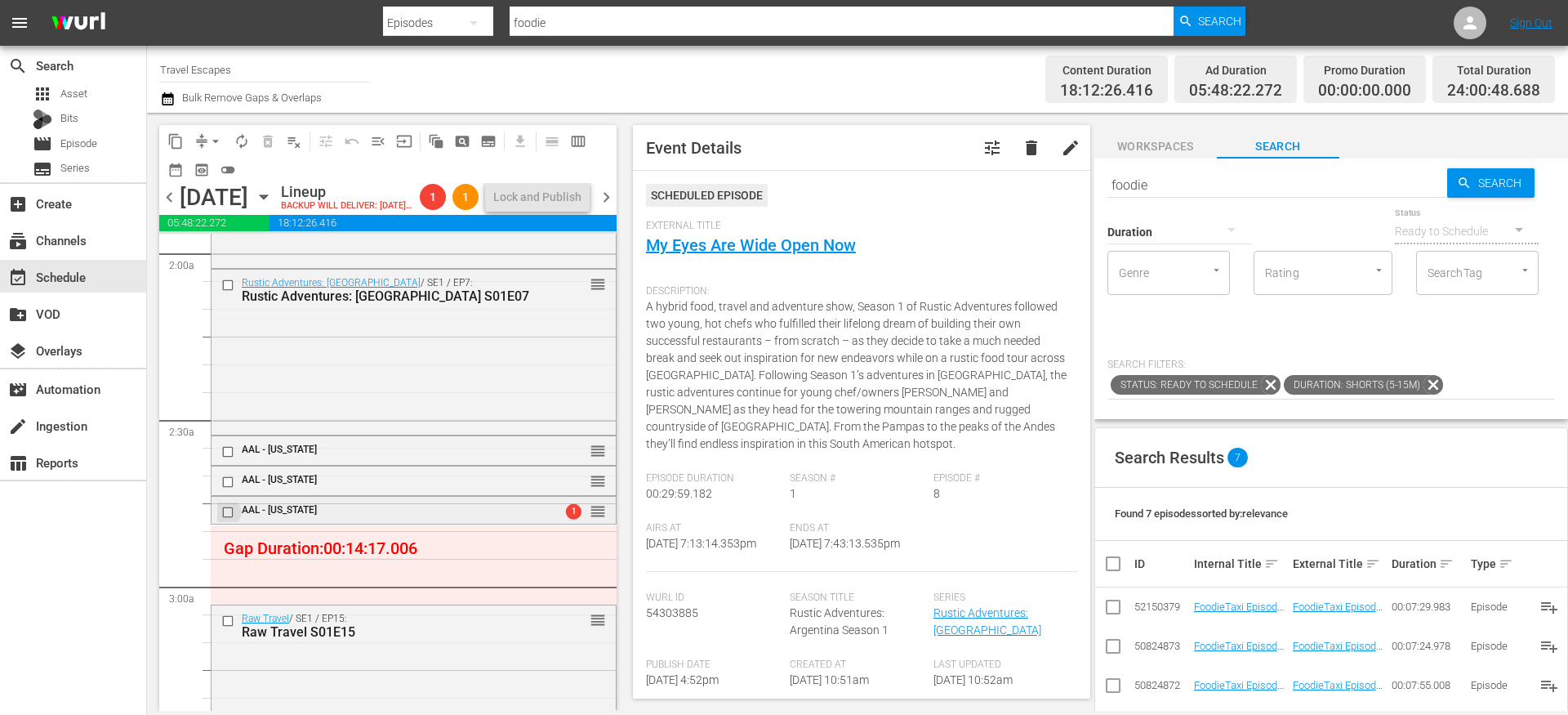
click at [228, 519] on input "checkbox" at bounding box center [230, 512] width 17 height 14
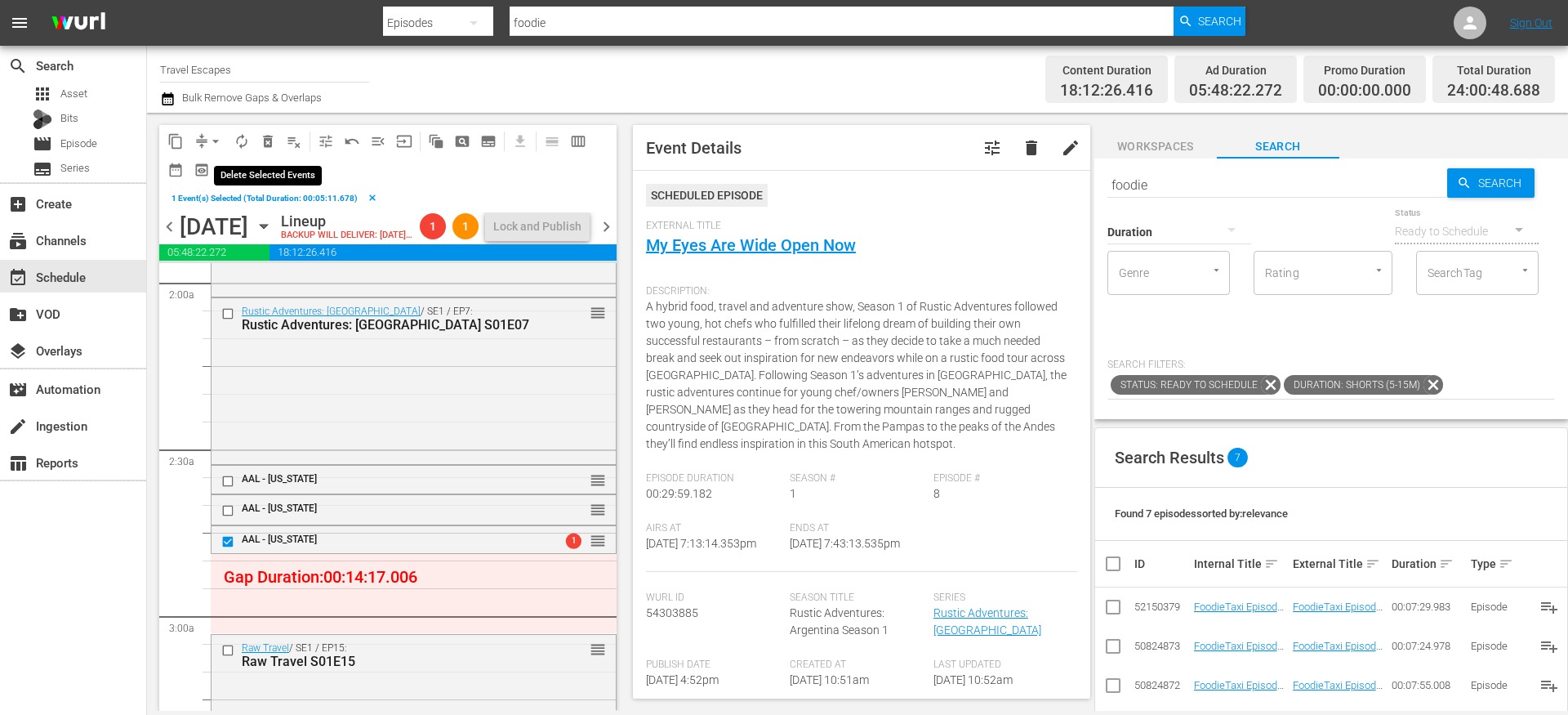
click at [271, 143] on span "delete_forever_outlined" at bounding box center [268, 141] width 17 height 17
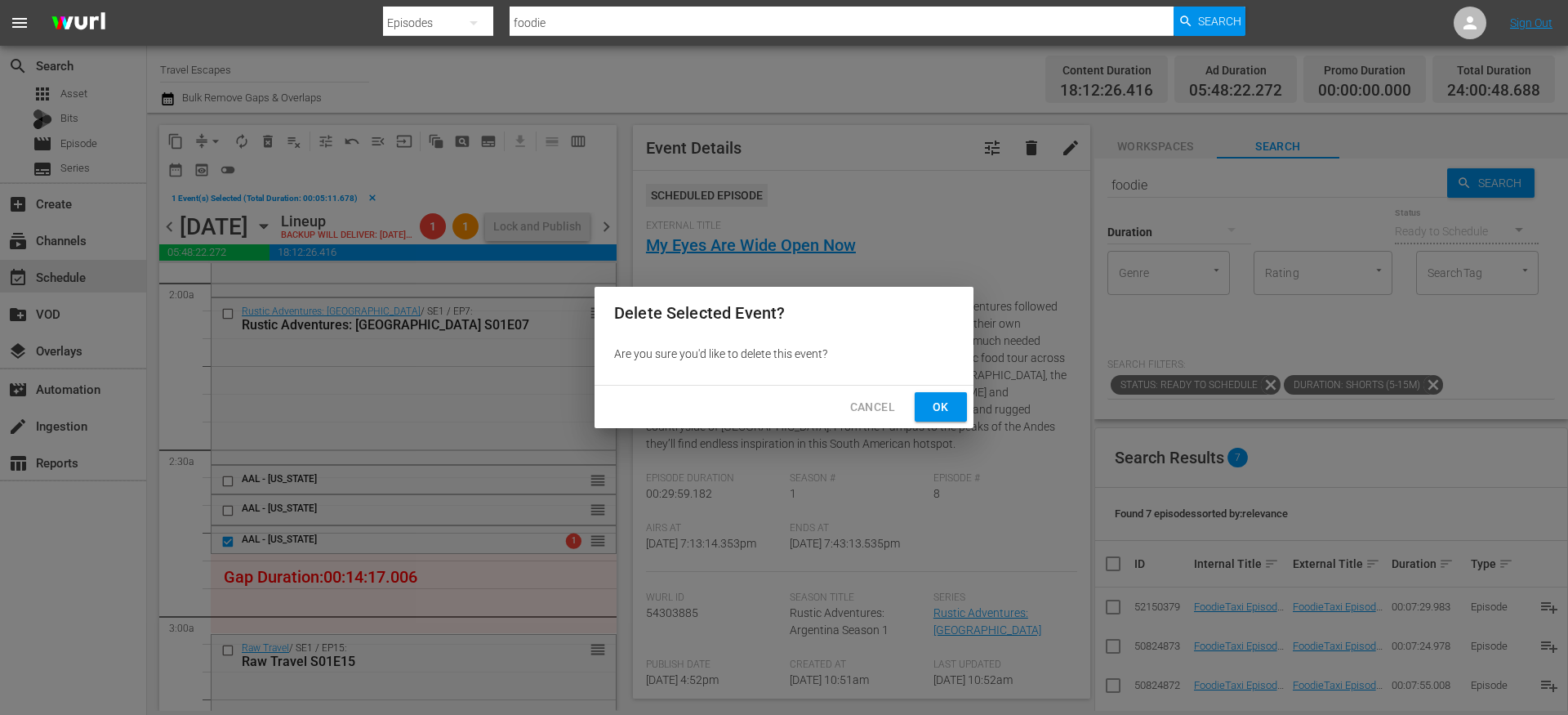
click at [940, 409] on span "Ok" at bounding box center [940, 407] width 26 height 21
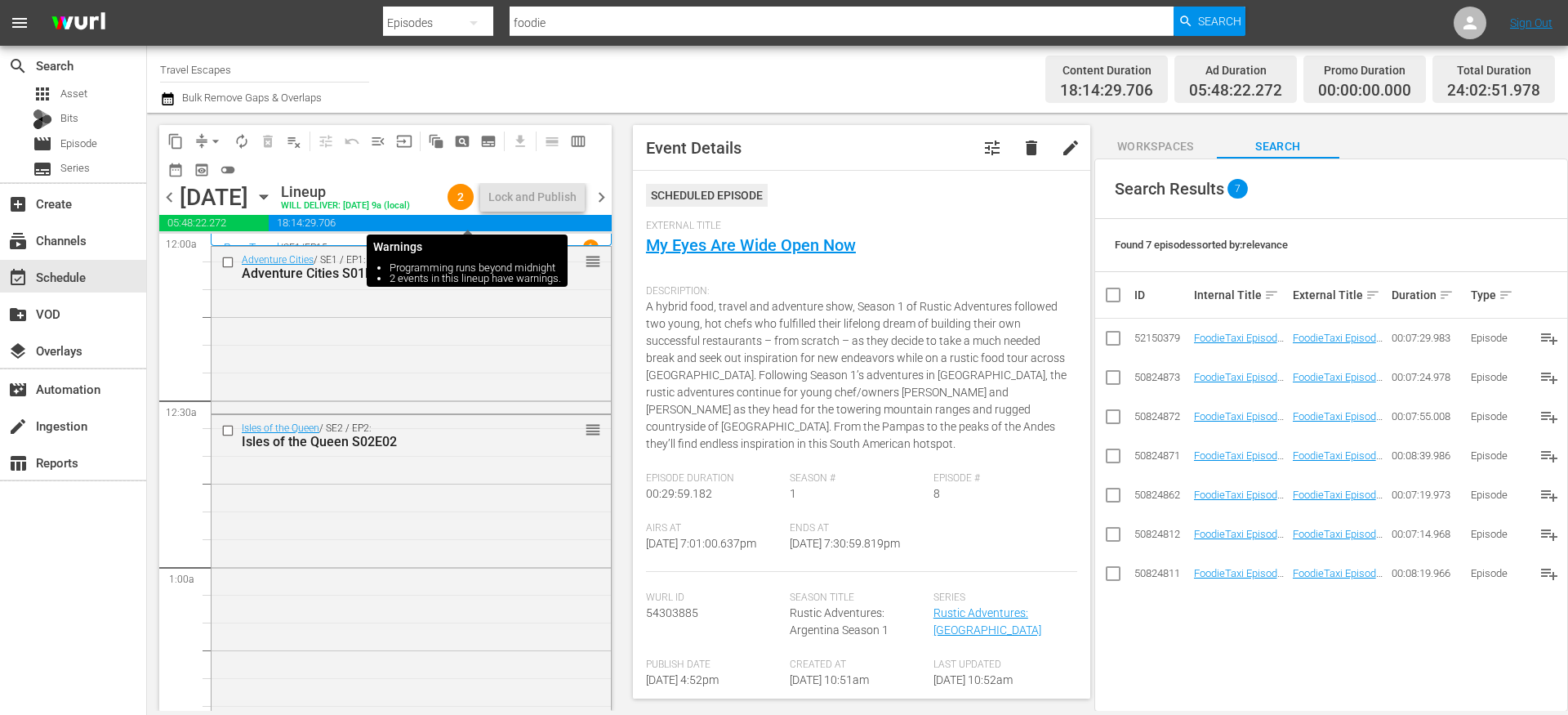
click at [471, 203] on span "2" at bounding box center [460, 197] width 26 height 13
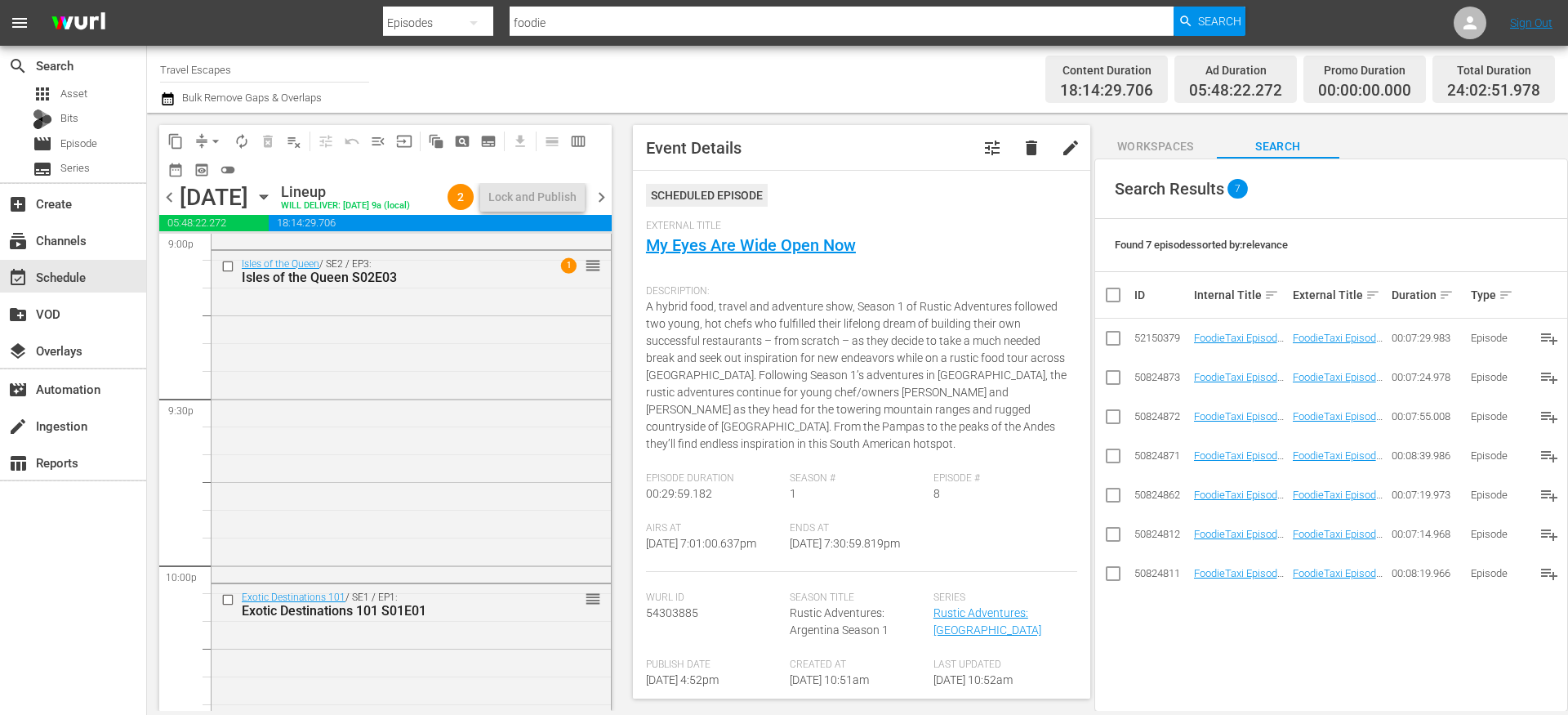
scroll to position [7015, 0]
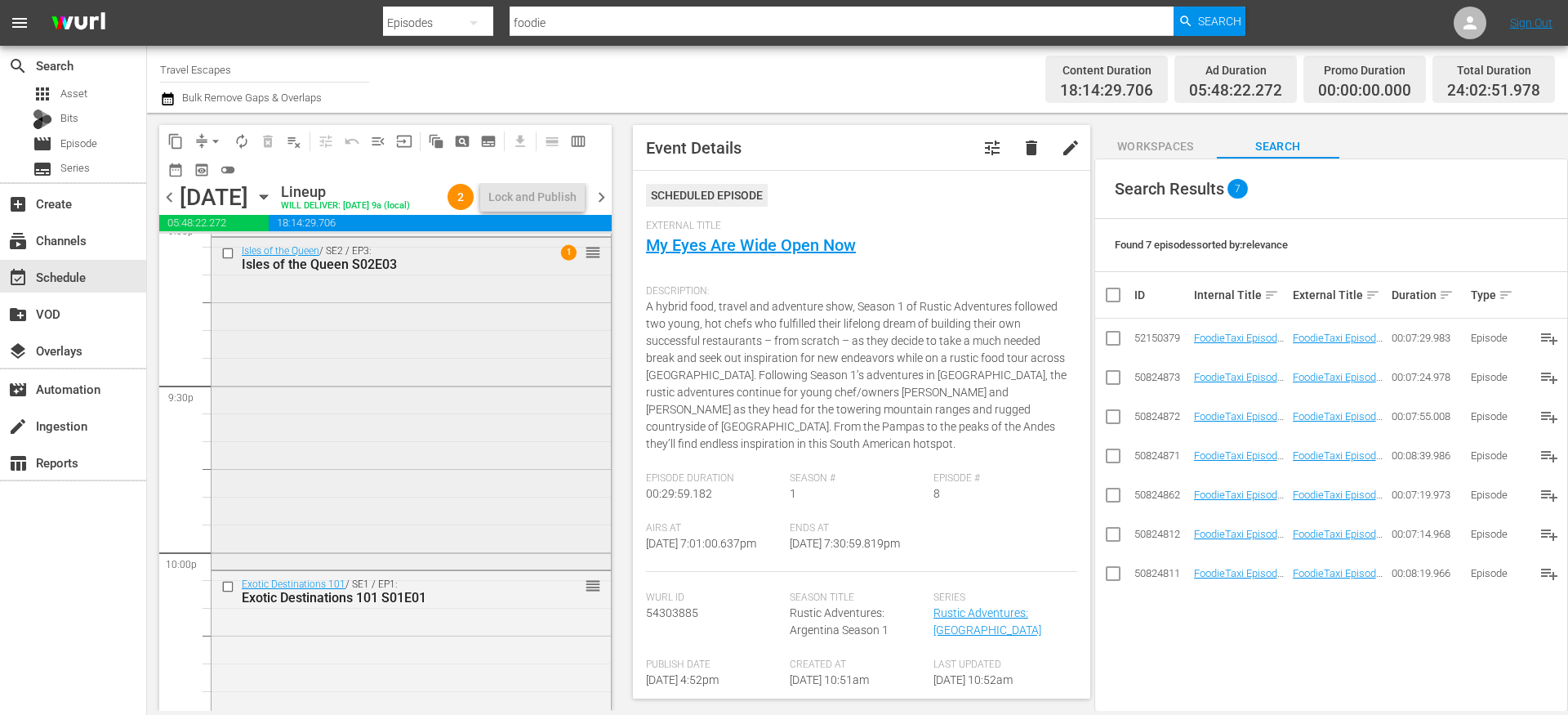
click at [519, 308] on div "Isles of the Queen / SE2 / EP3: Isles of the Queen S02E03 1 reorder" at bounding box center [411, 402] width 399 height 329
